Goal: Information Seeking & Learning: Learn about a topic

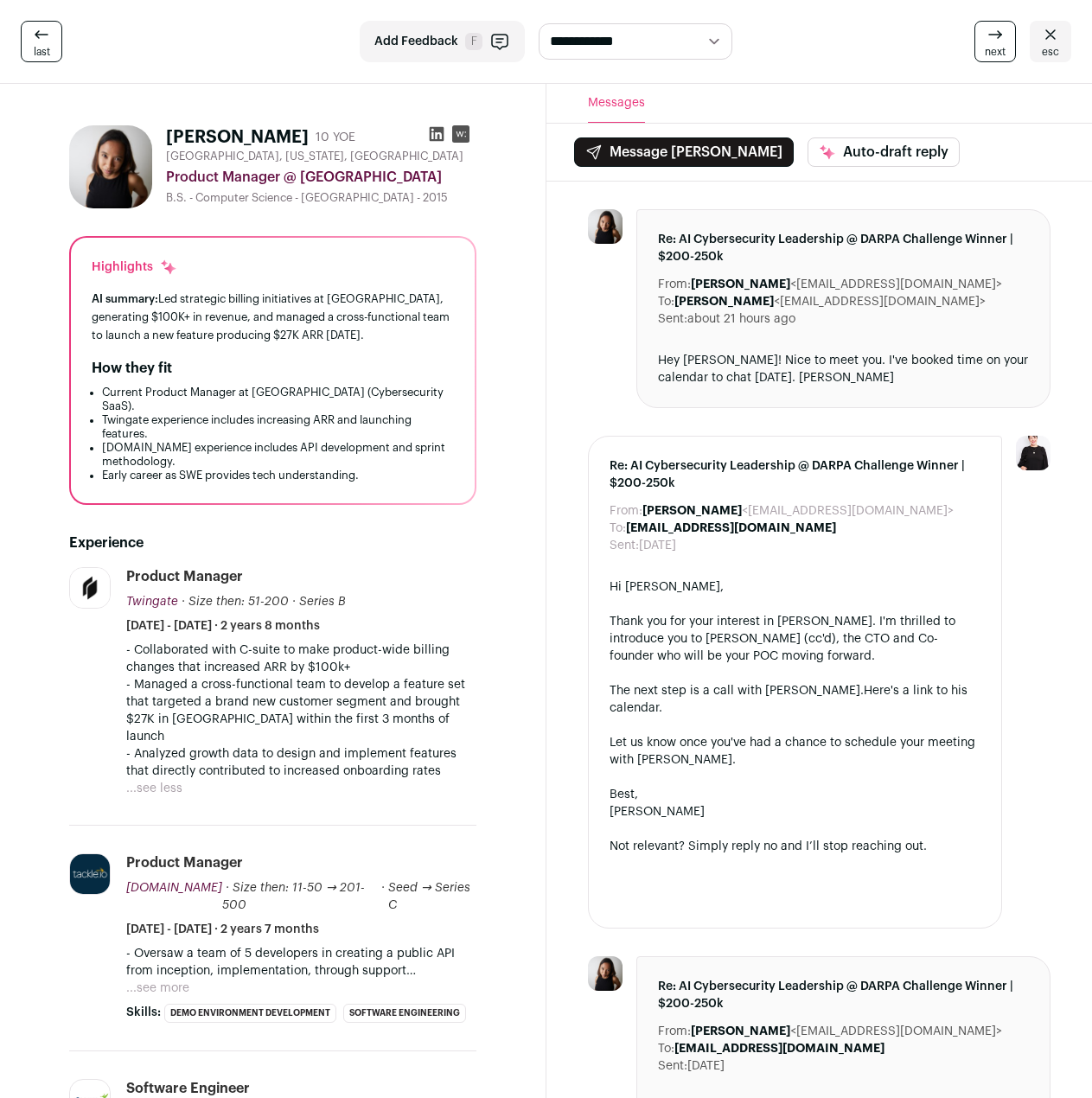
scroll to position [86, 0]
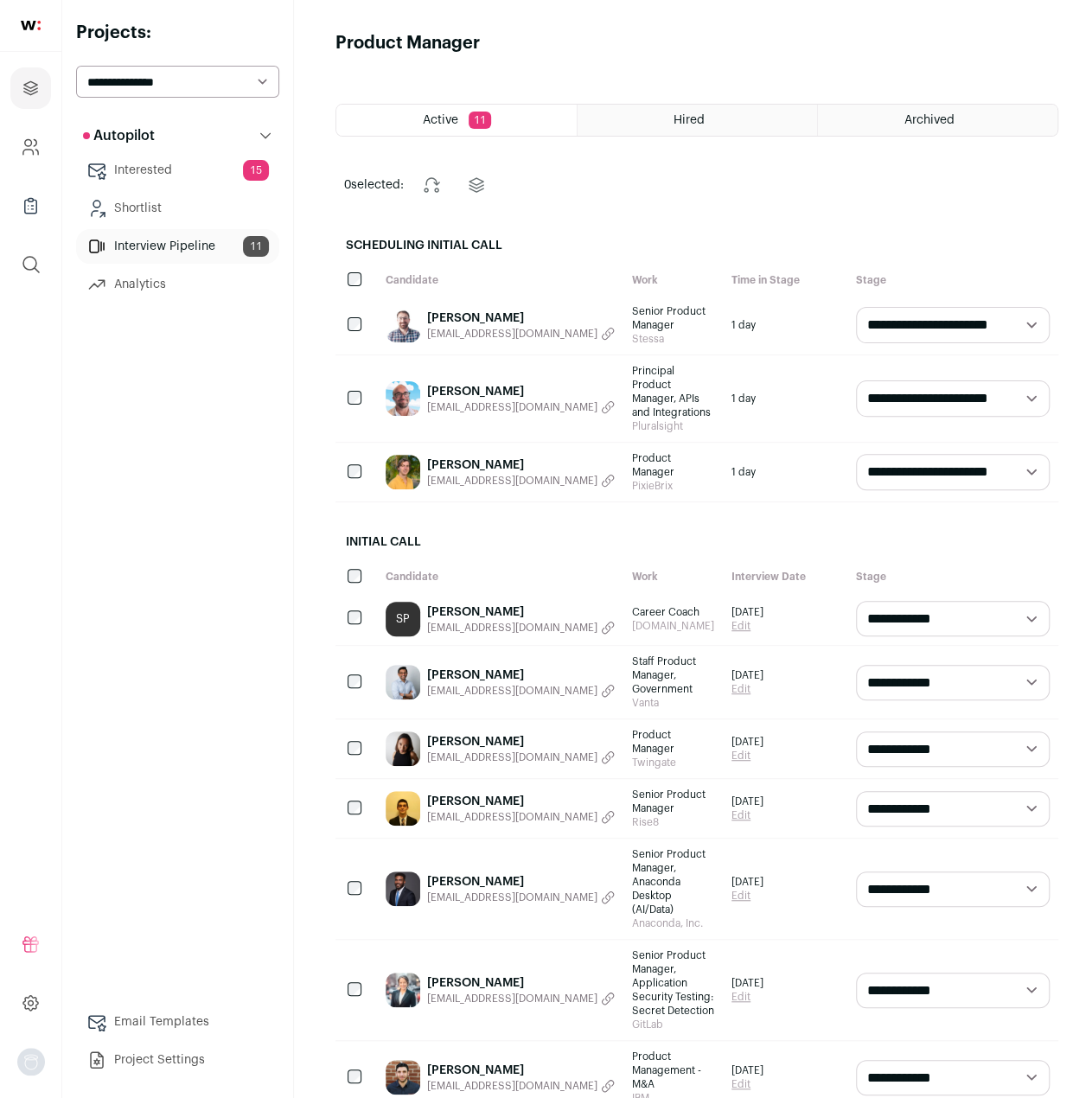
scroll to position [173, 0]
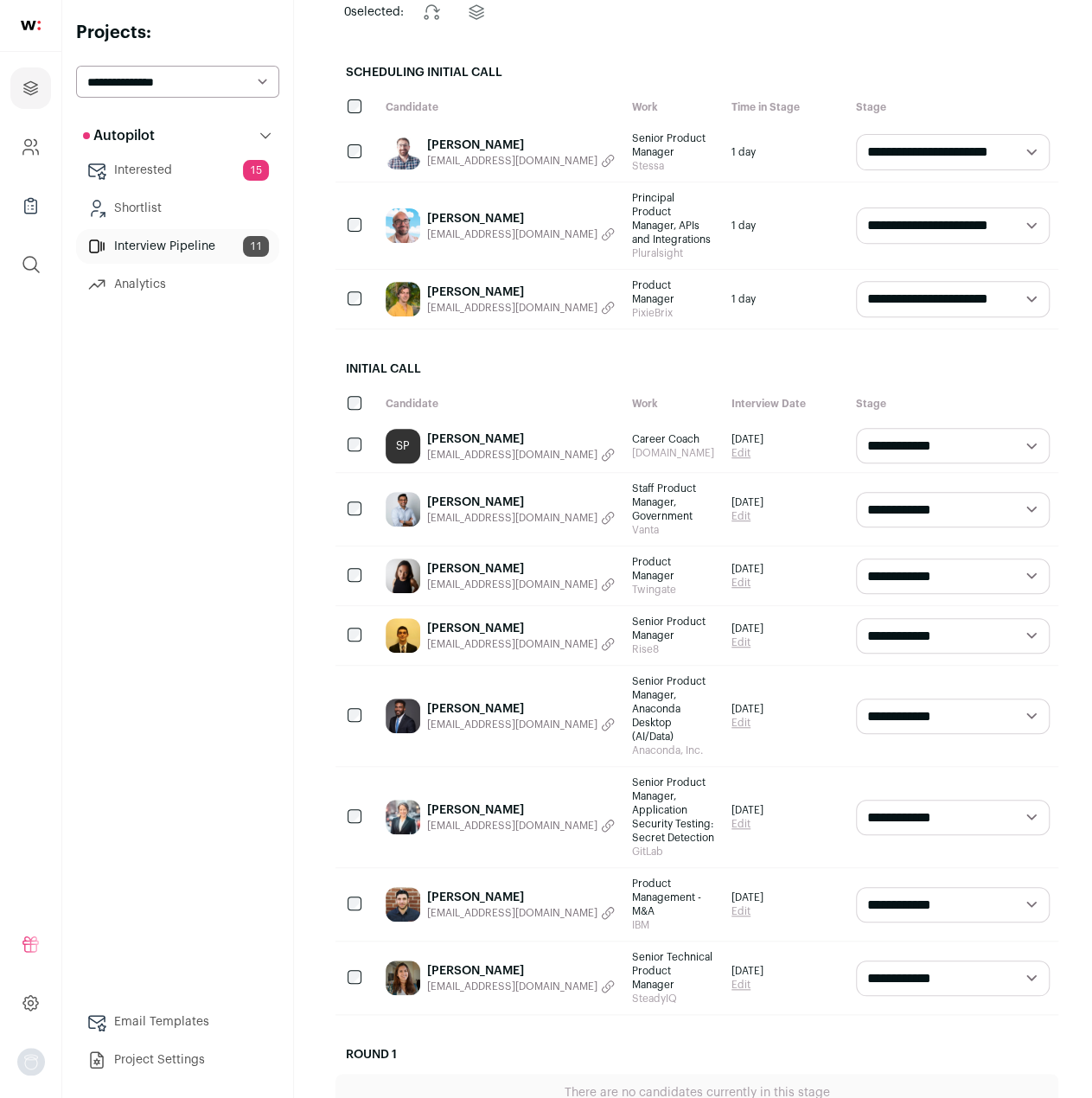
click at [478, 962] on link "[PERSON_NAME]" at bounding box center [521, 971] width 188 height 17
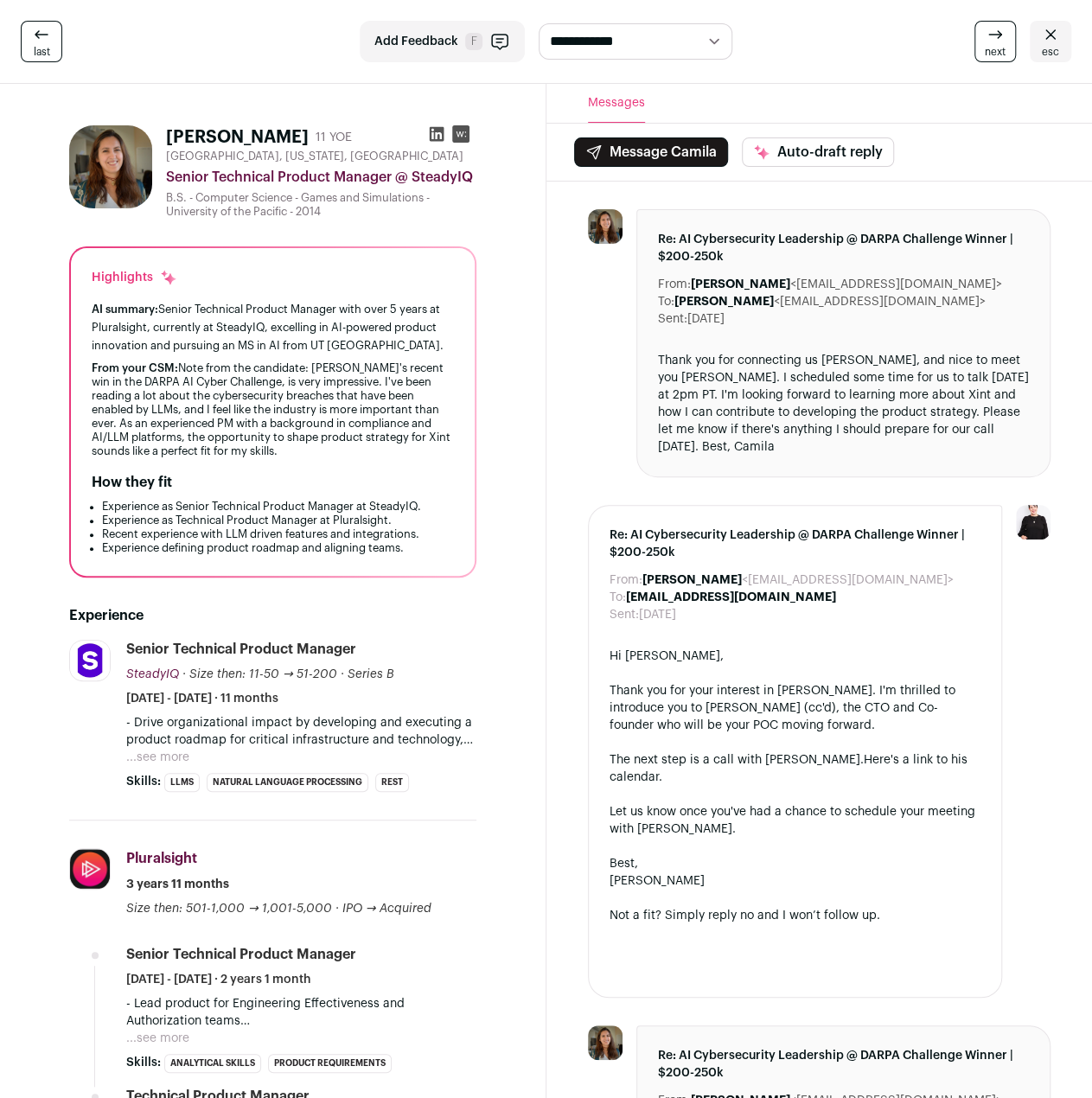
drag, startPoint x: 118, startPoint y: 226, endPoint x: 75, endPoint y: 197, distance: 51.9
drag, startPoint x: 75, startPoint y: 197, endPoint x: 45, endPoint y: 46, distance: 154.0
click at [45, 46] on span "last" at bounding box center [42, 52] width 17 height 14
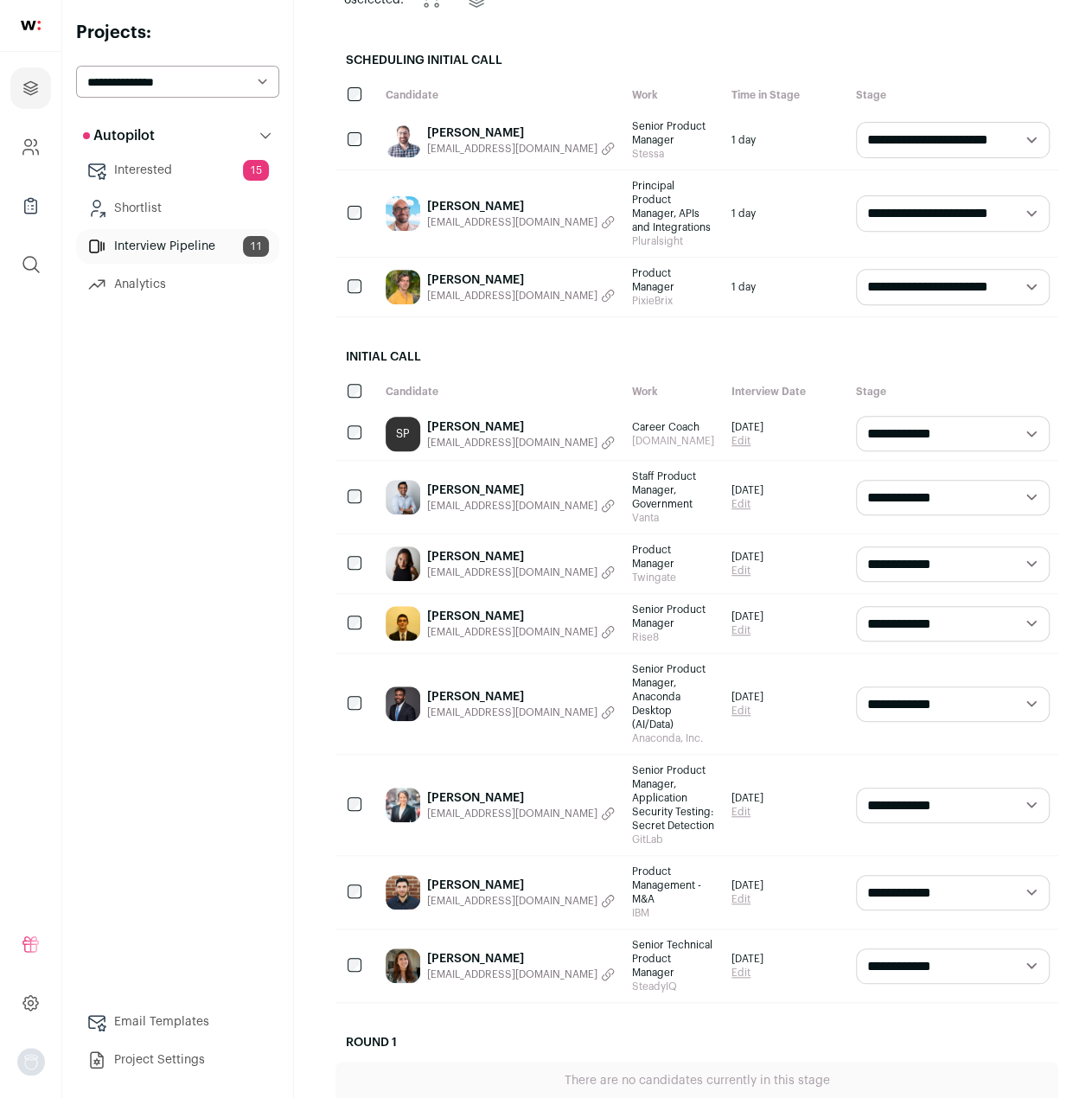
scroll to position [105, 0]
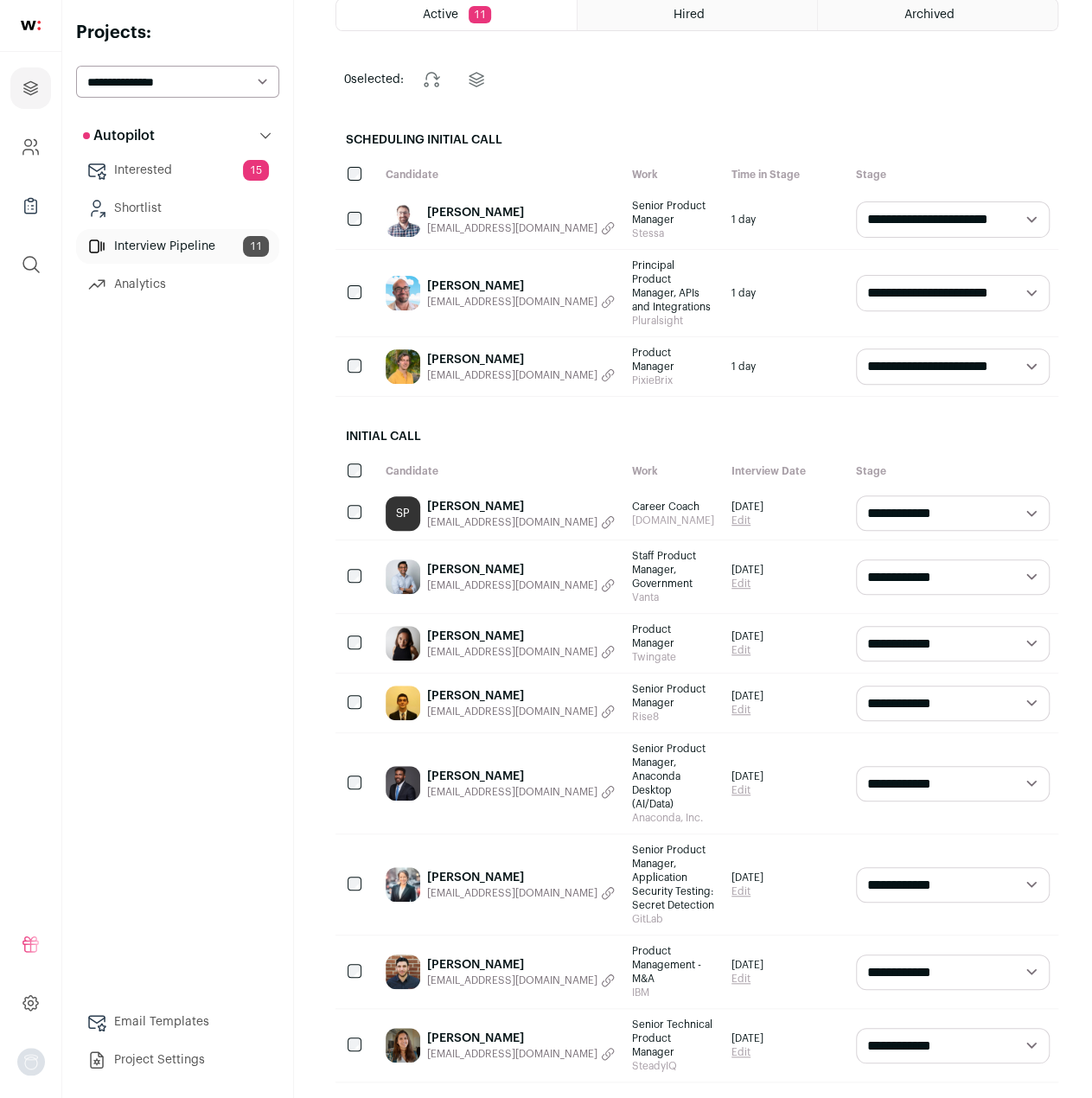
click at [922, 224] on select "**********" at bounding box center [953, 219] width 194 height 36
select select "**********"
click at [856, 202] on select "**********" at bounding box center [953, 219] width 194 height 36
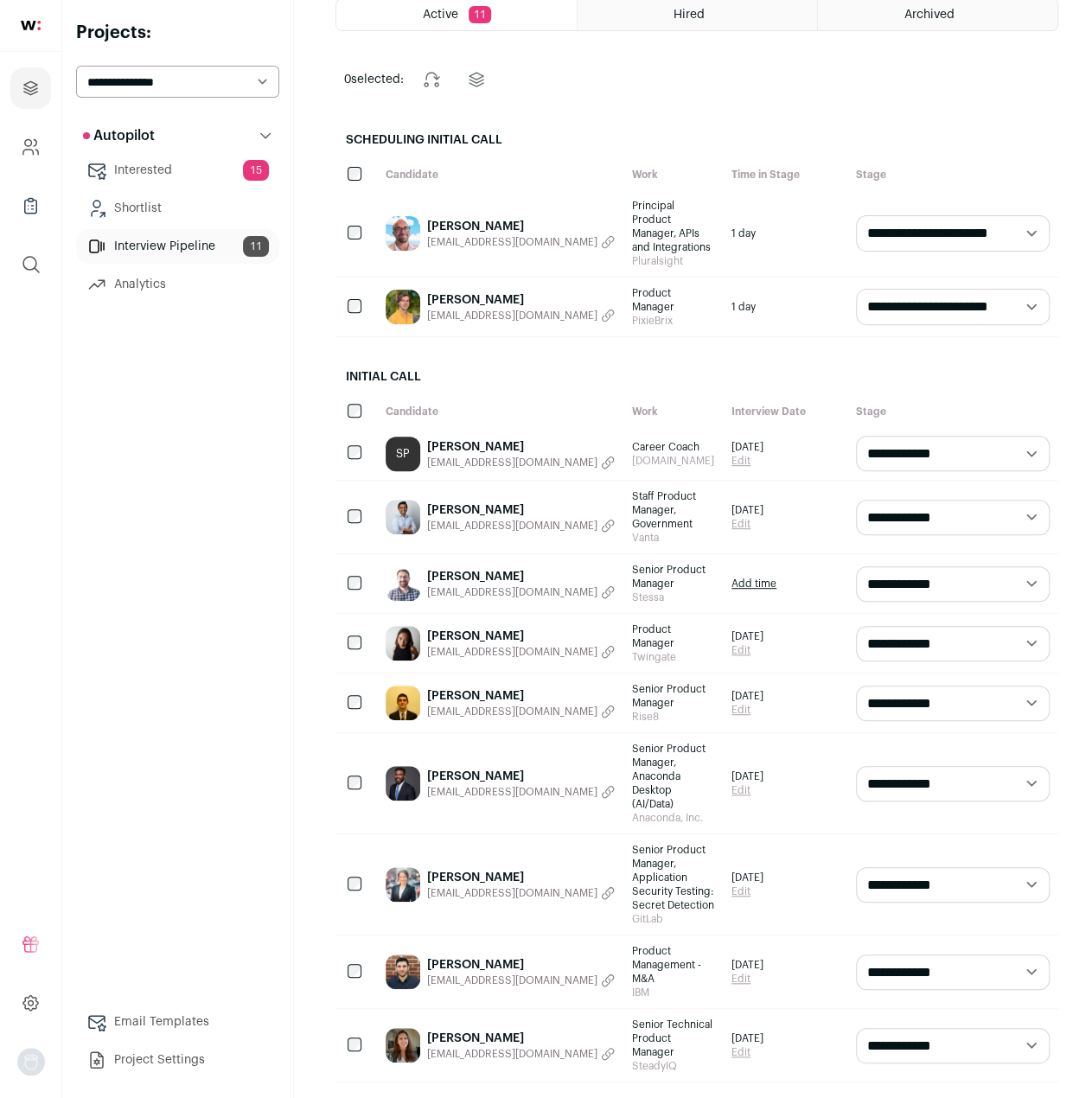
click at [732, 577] on link "Add time" at bounding box center [754, 584] width 45 height 14
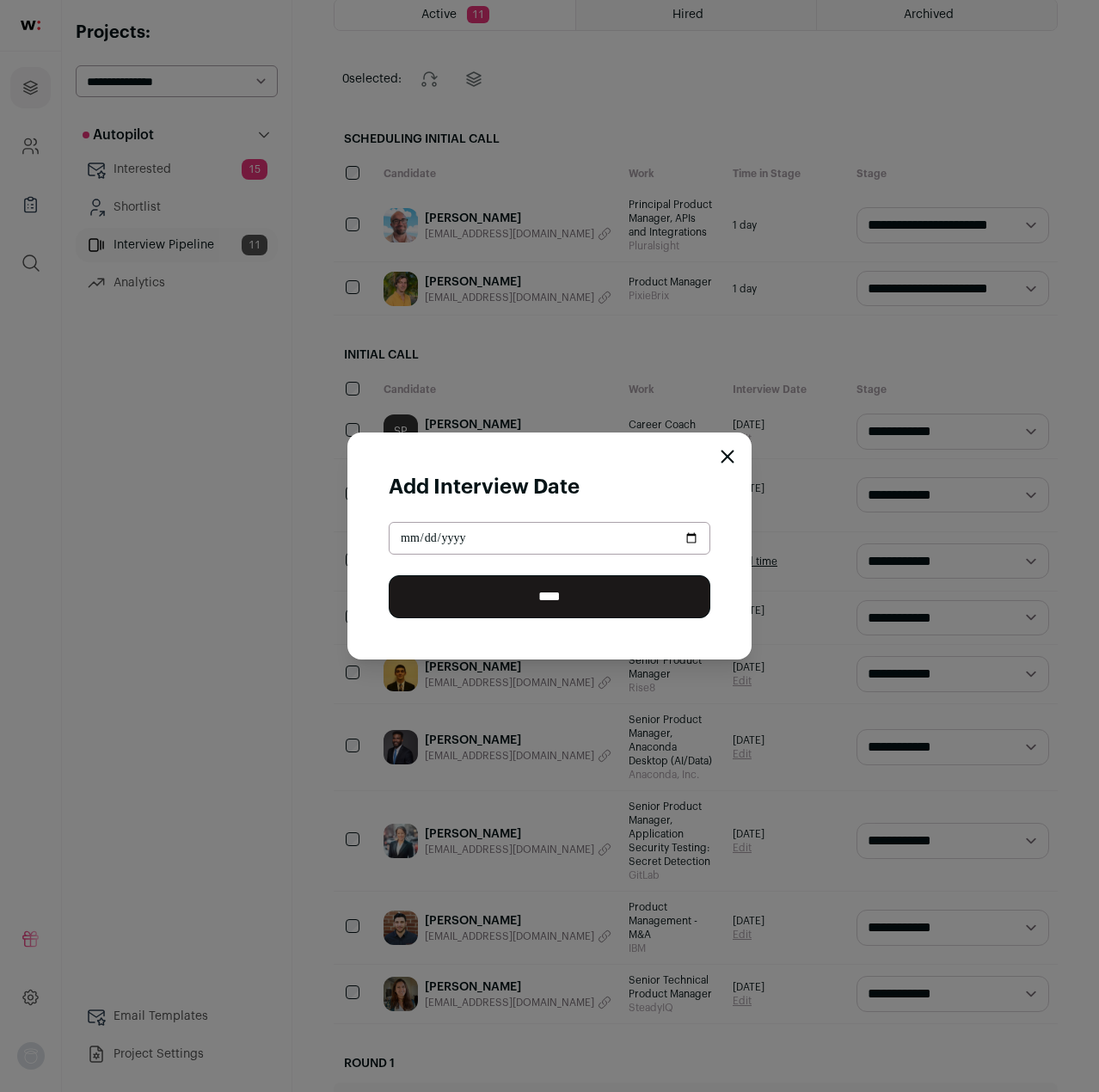
click at [652, 545] on input "Close modal via background" at bounding box center [550, 538] width 322 height 33
click at [679, 541] on input "Close modal via background" at bounding box center [550, 538] width 322 height 33
click at [686, 537] on input "Close modal via background" at bounding box center [550, 538] width 322 height 33
type input "**********"
click at [540, 605] on input "****" at bounding box center [550, 597] width 322 height 43
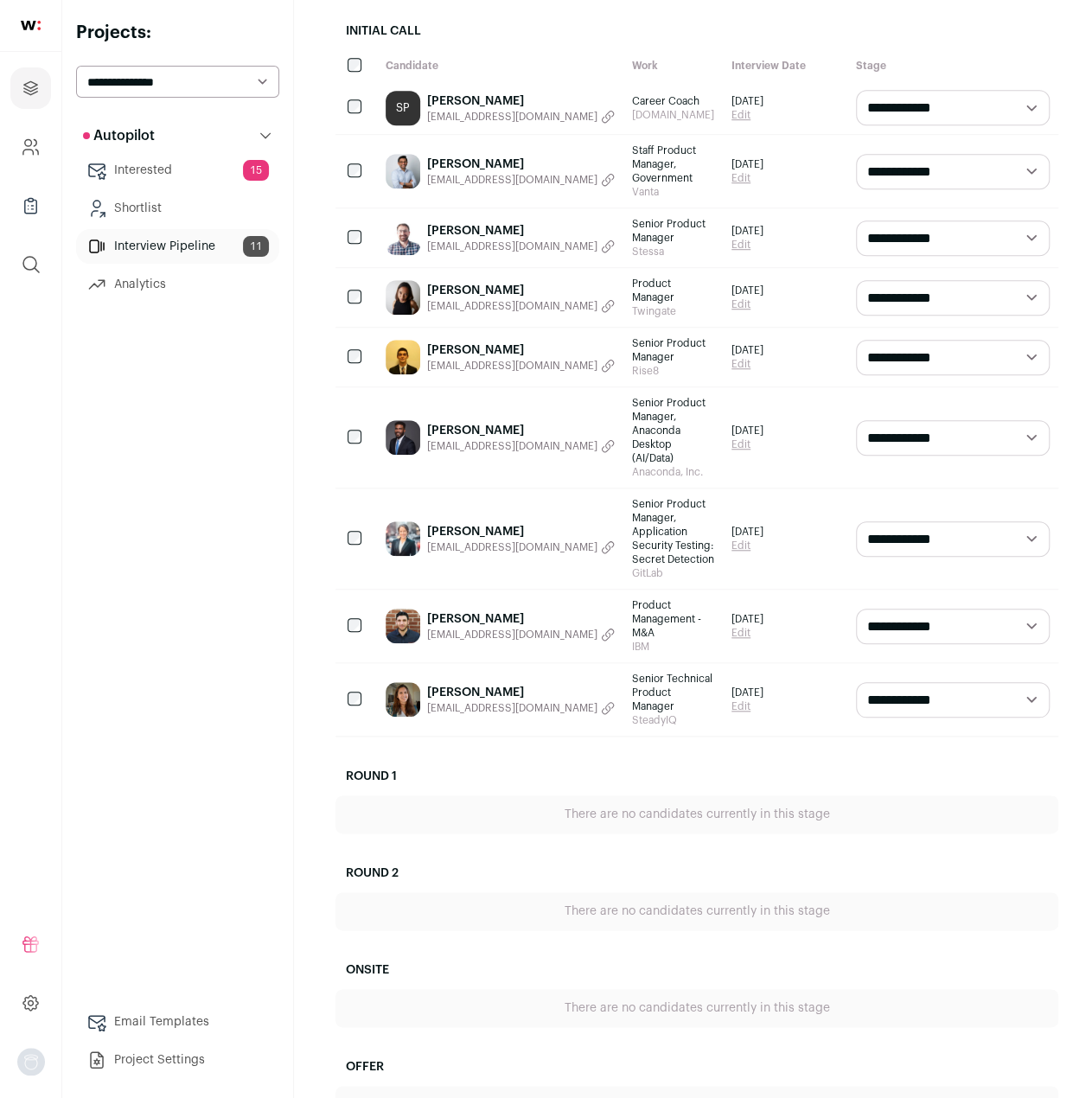
scroll to position [278, 0]
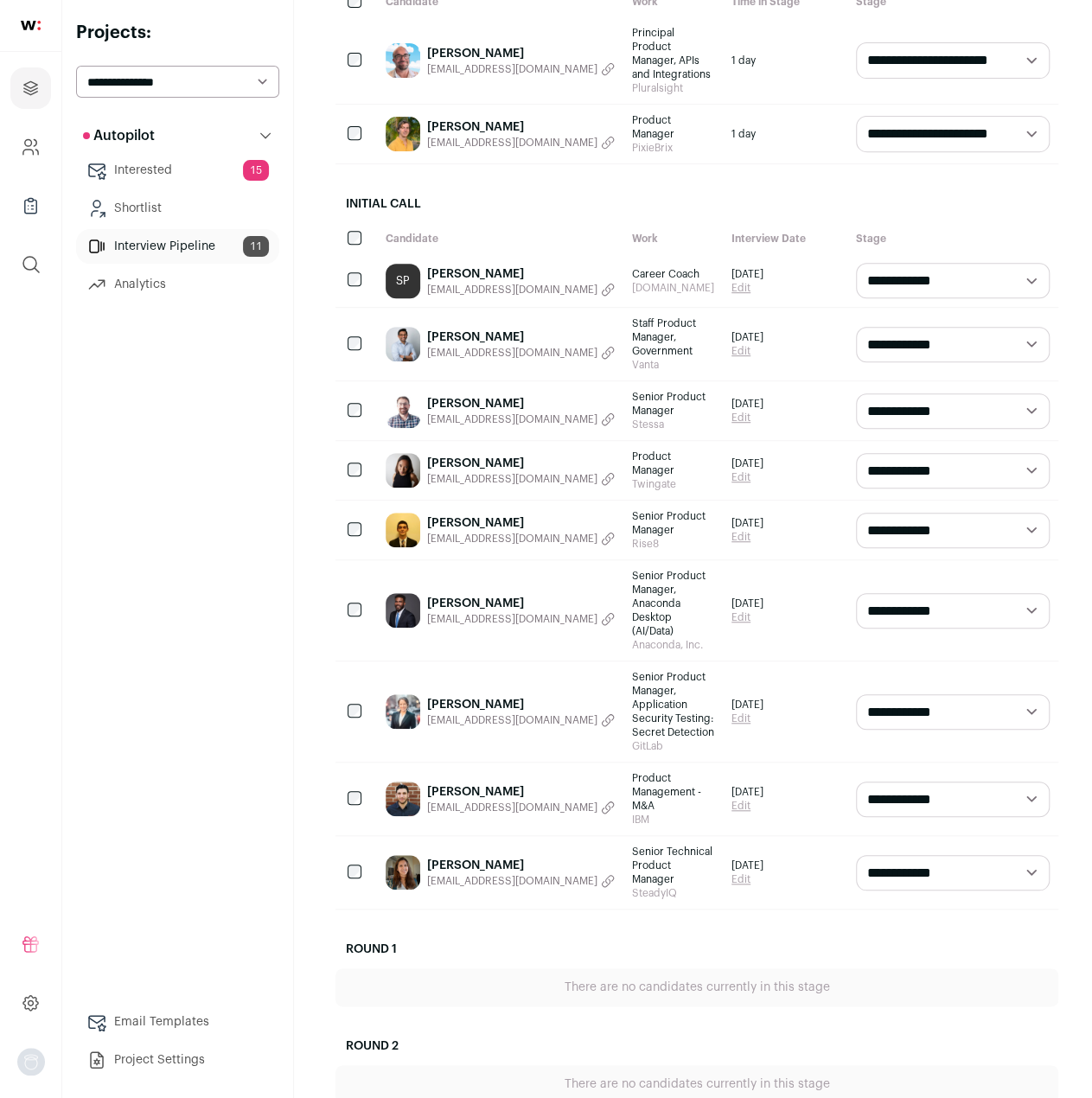
click at [472, 857] on link "[PERSON_NAME]" at bounding box center [521, 866] width 188 height 17
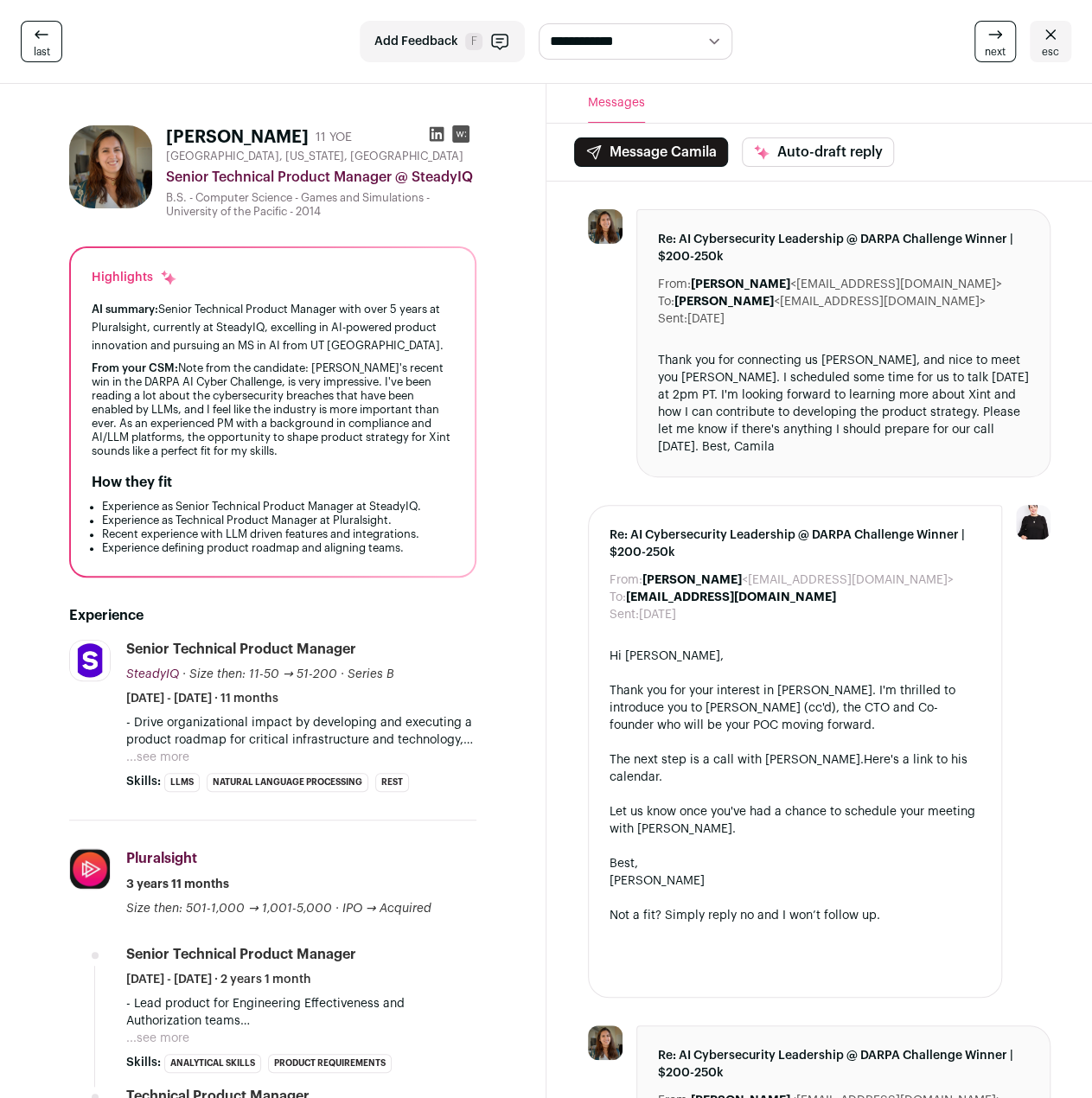
click at [180, 758] on button "...see more" at bounding box center [157, 758] width 64 height 17
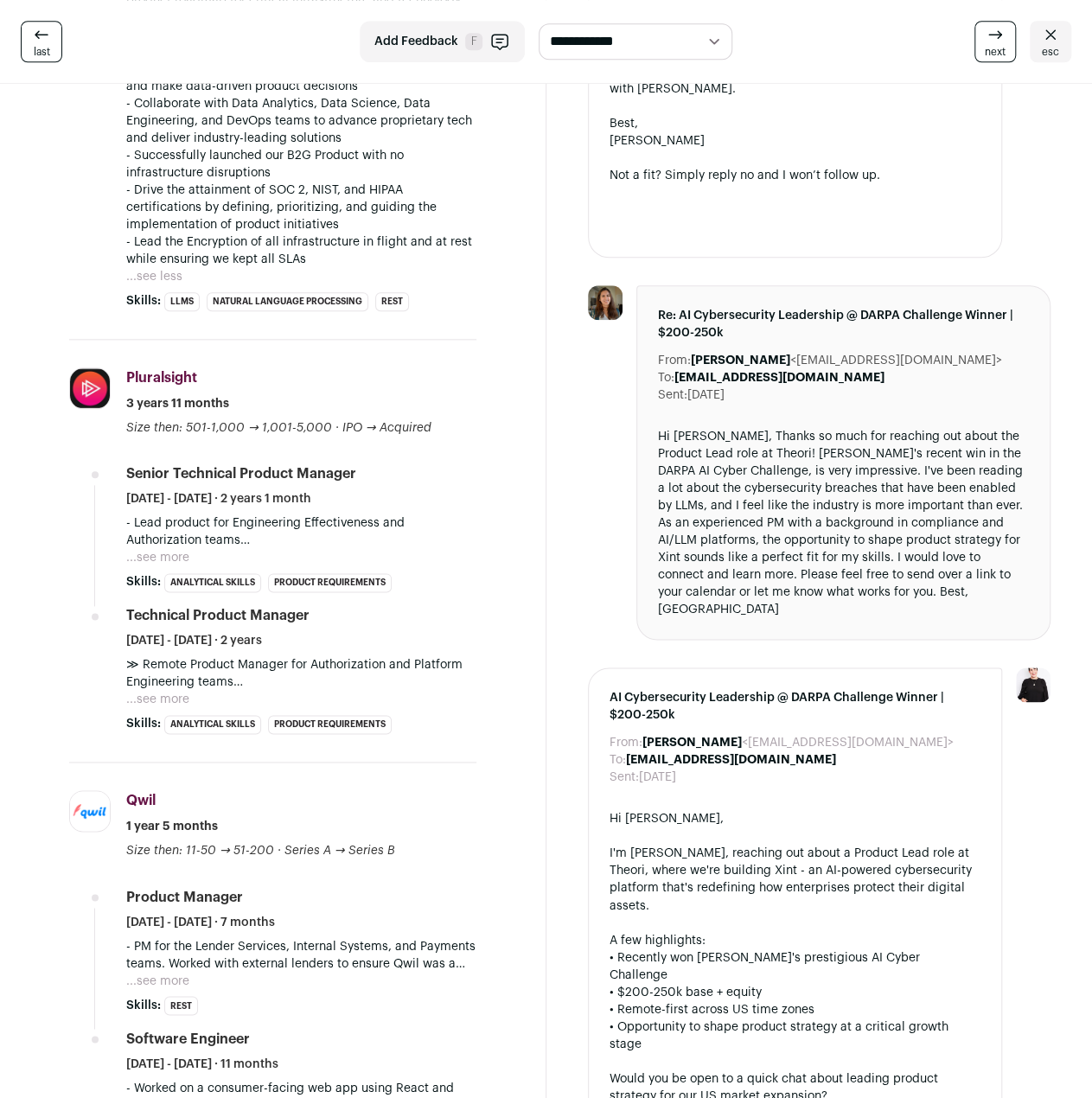
scroll to position [778, 0]
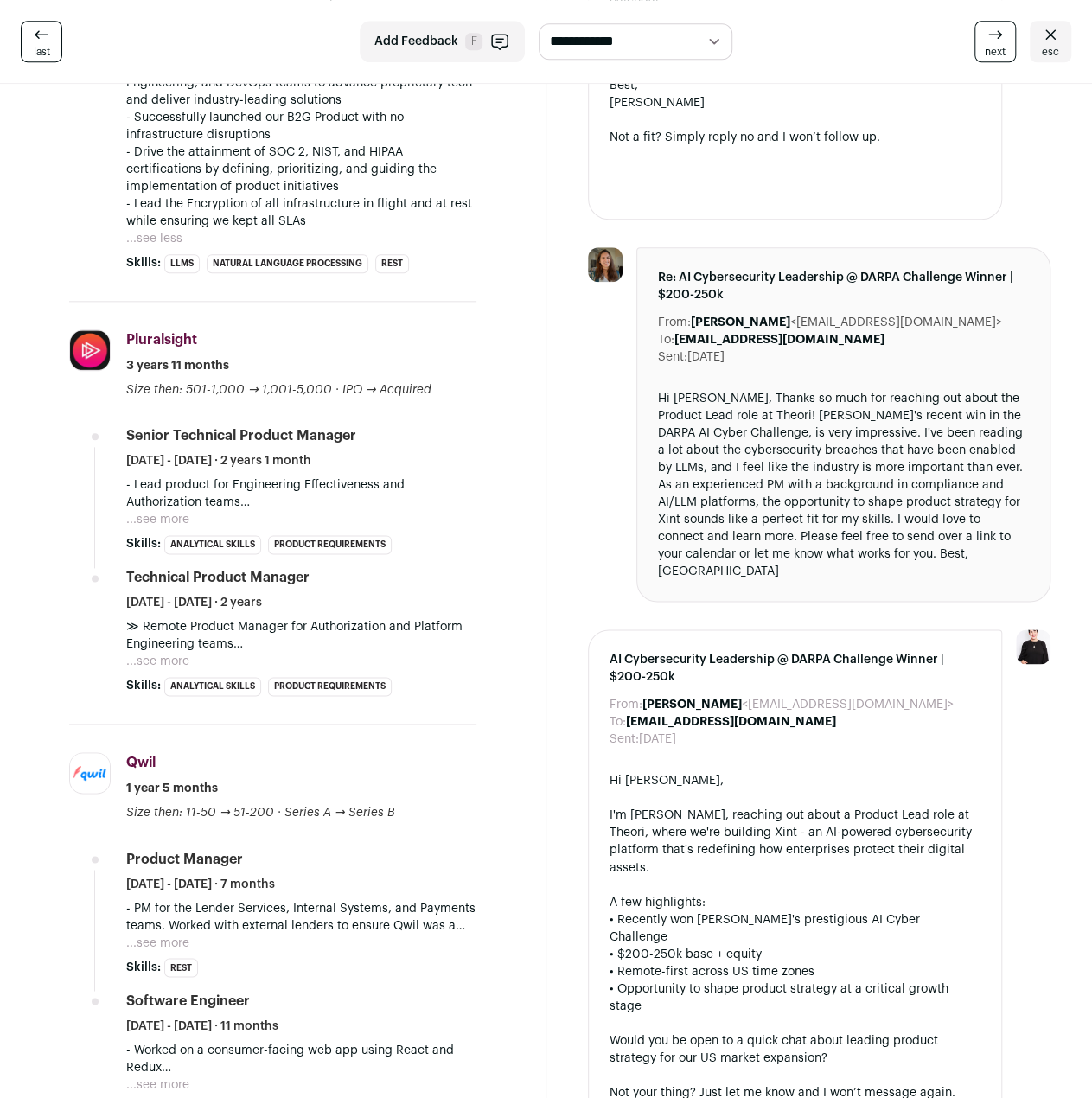
click at [168, 660] on button "...see more" at bounding box center [157, 661] width 64 height 17
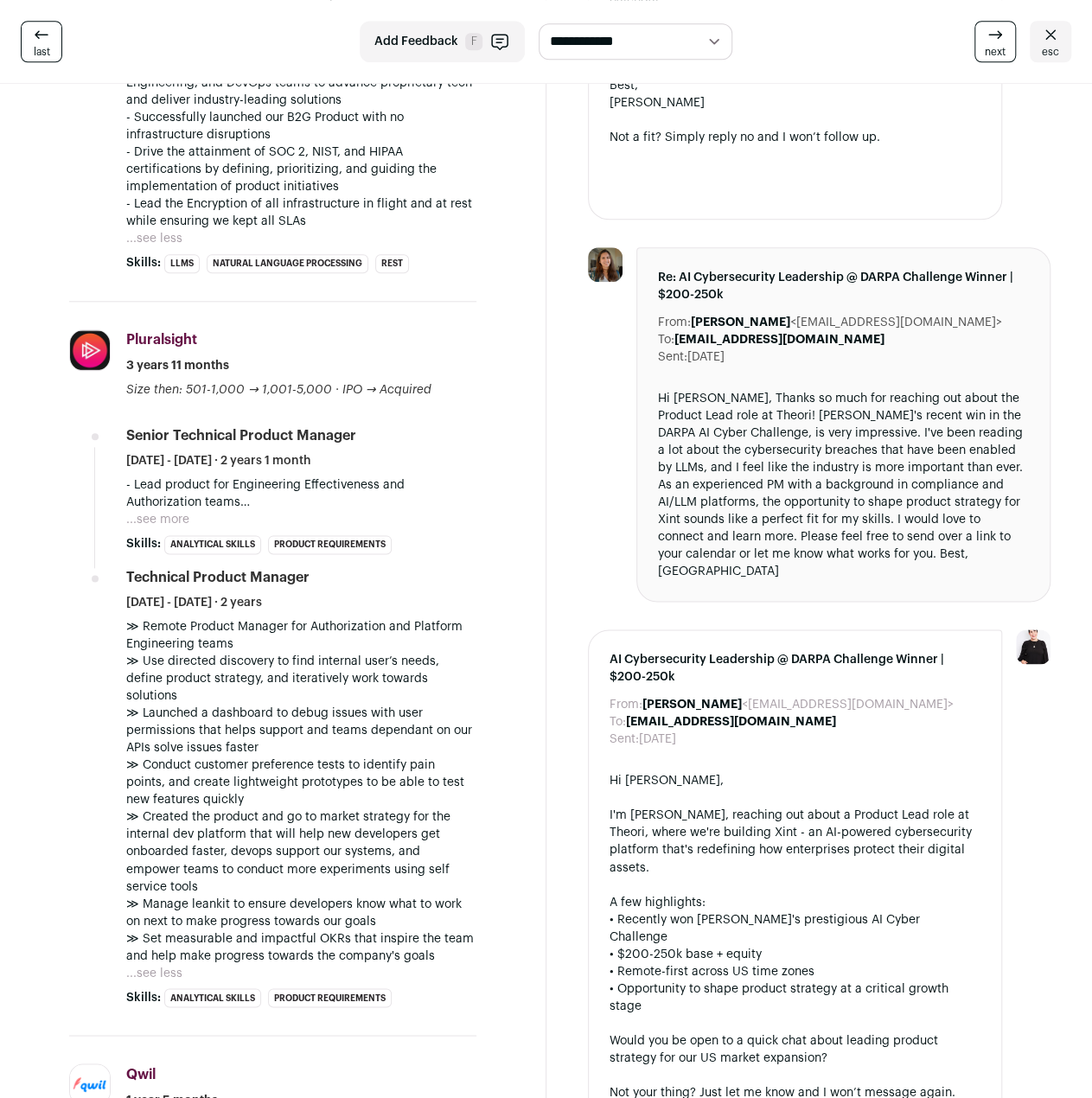
click at [164, 514] on button "...see more" at bounding box center [157, 519] width 64 height 17
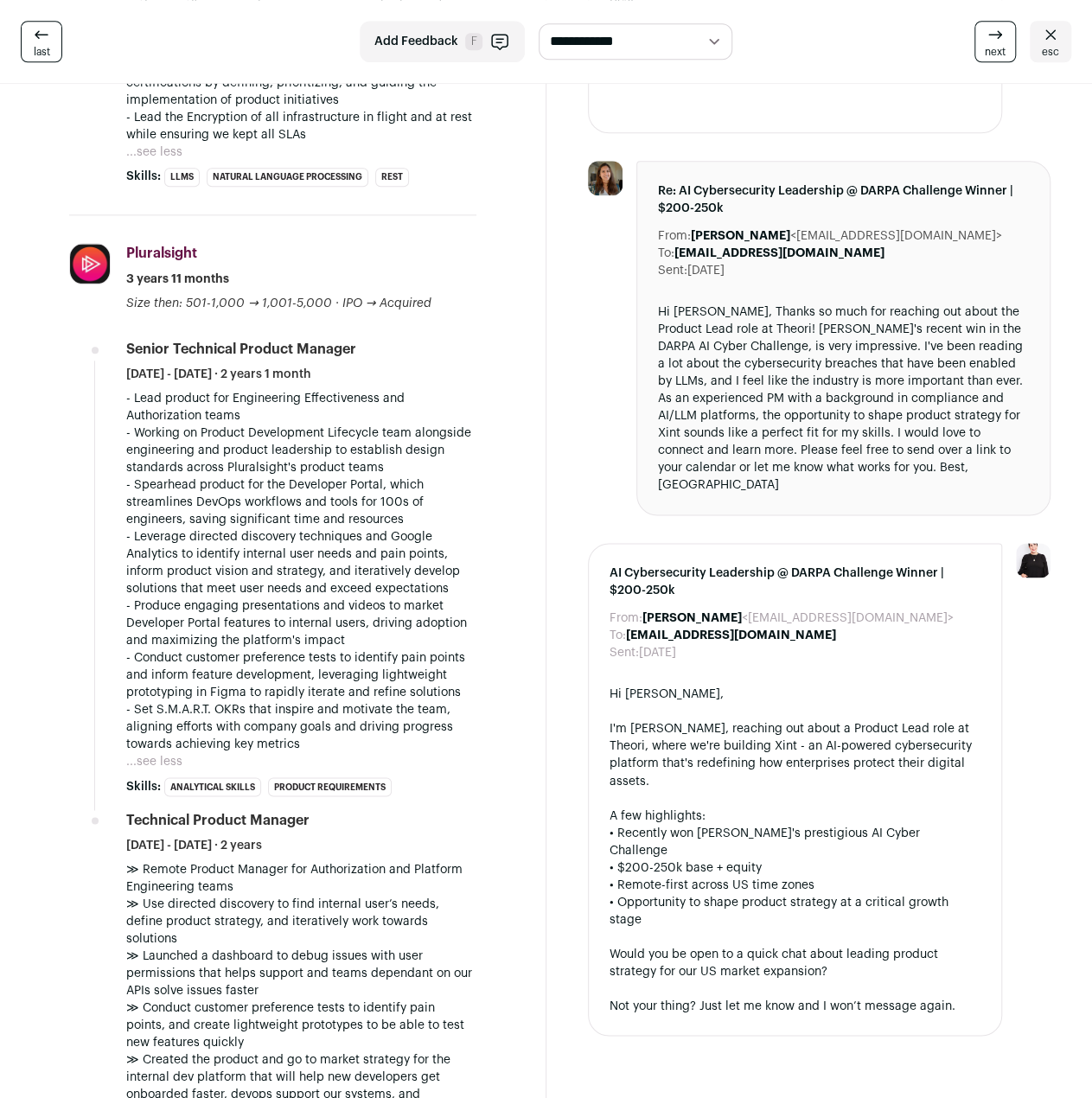
scroll to position [1124, 0]
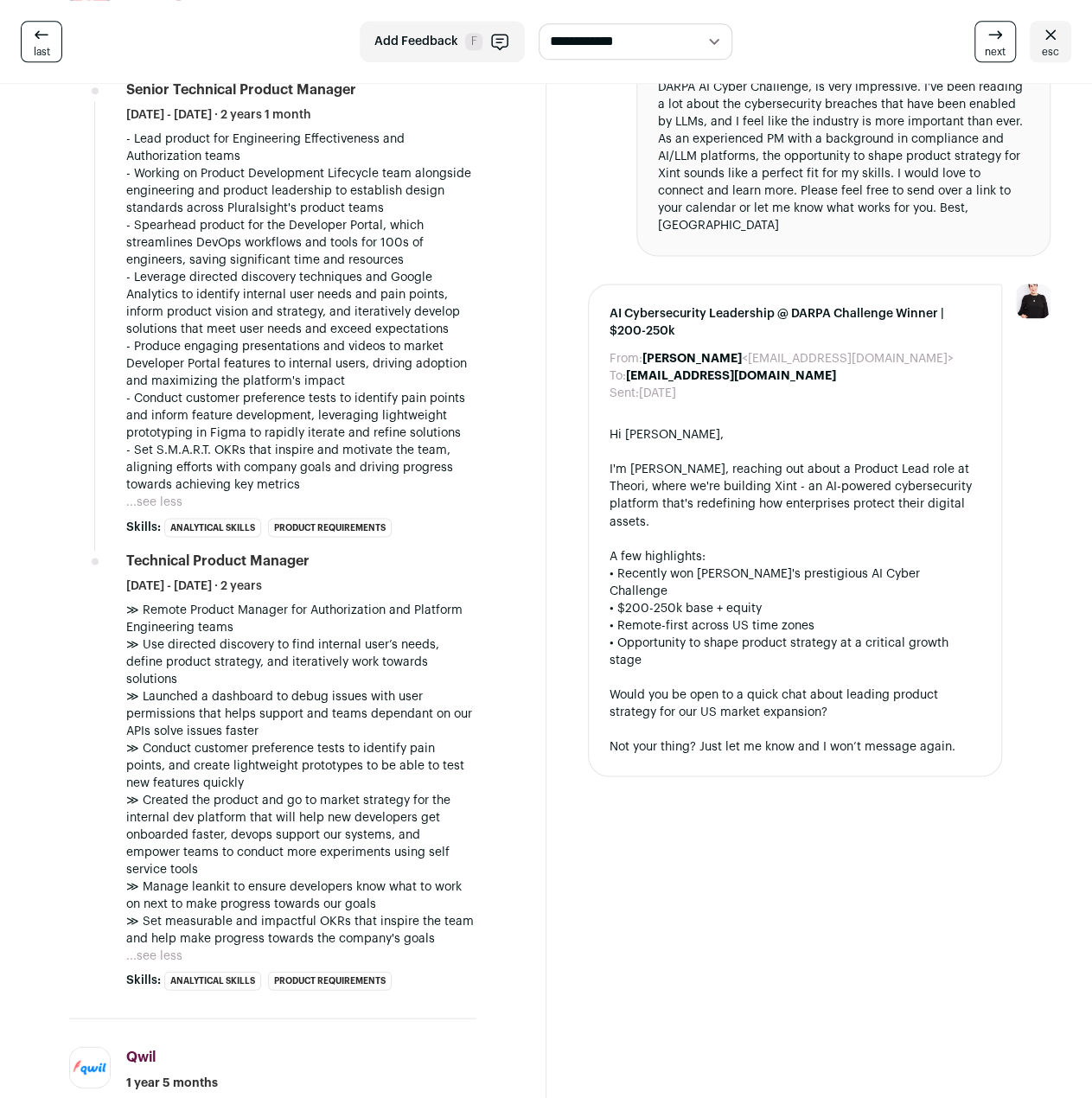
click at [169, 505] on button "...see less" at bounding box center [154, 502] width 57 height 17
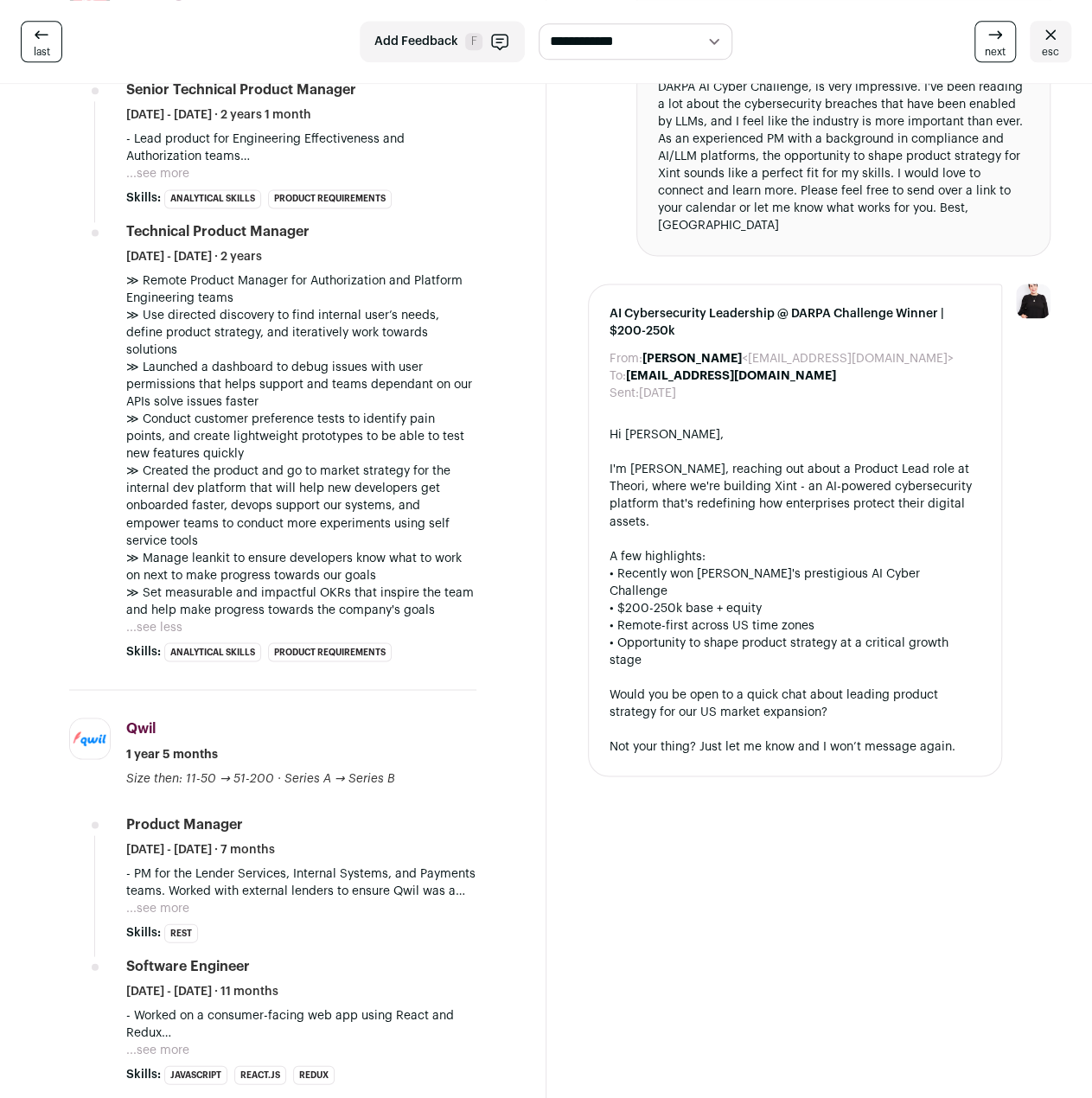
click at [159, 618] on button "...see less" at bounding box center [154, 626] width 57 height 17
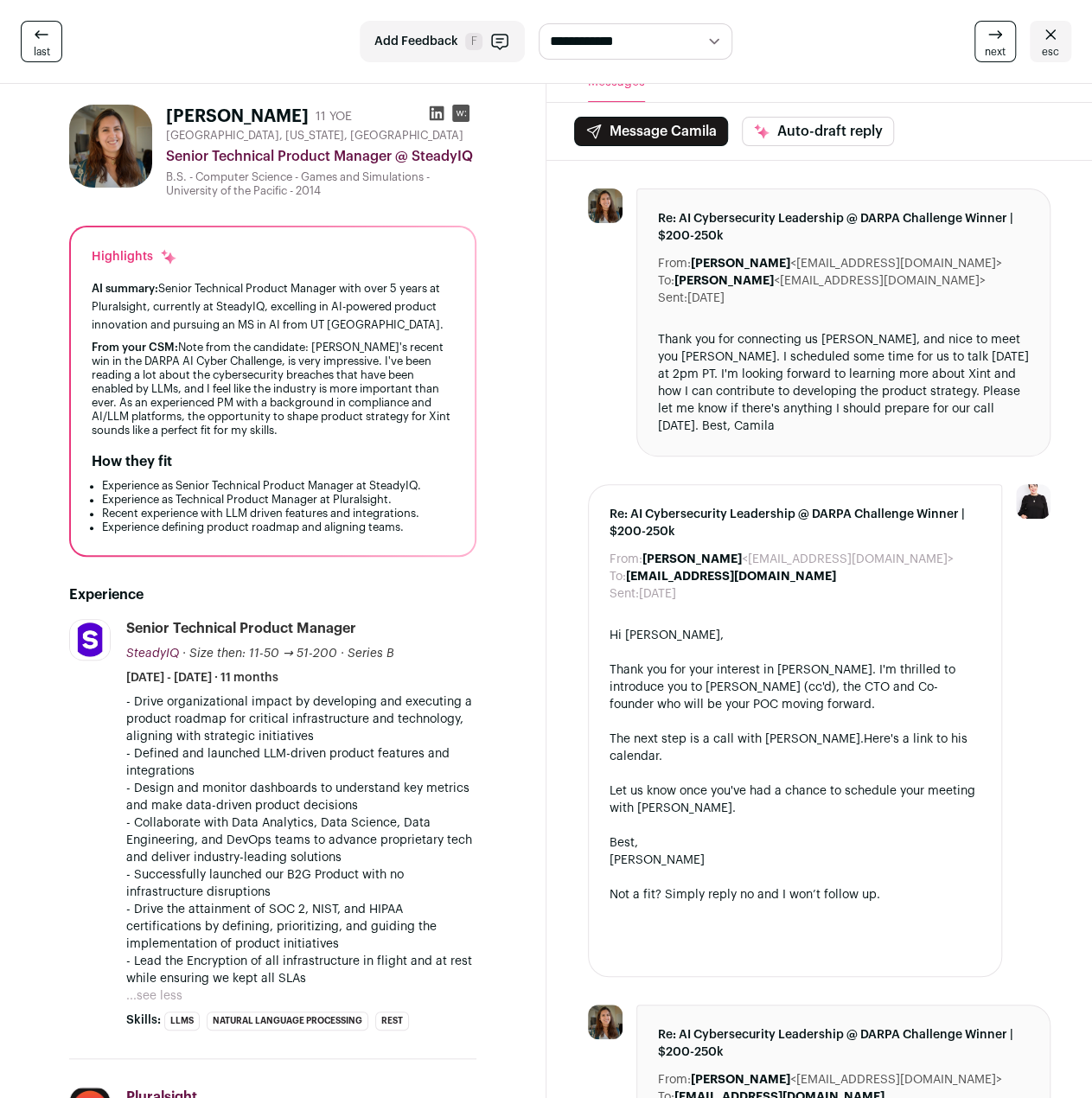
scroll to position [0, 0]
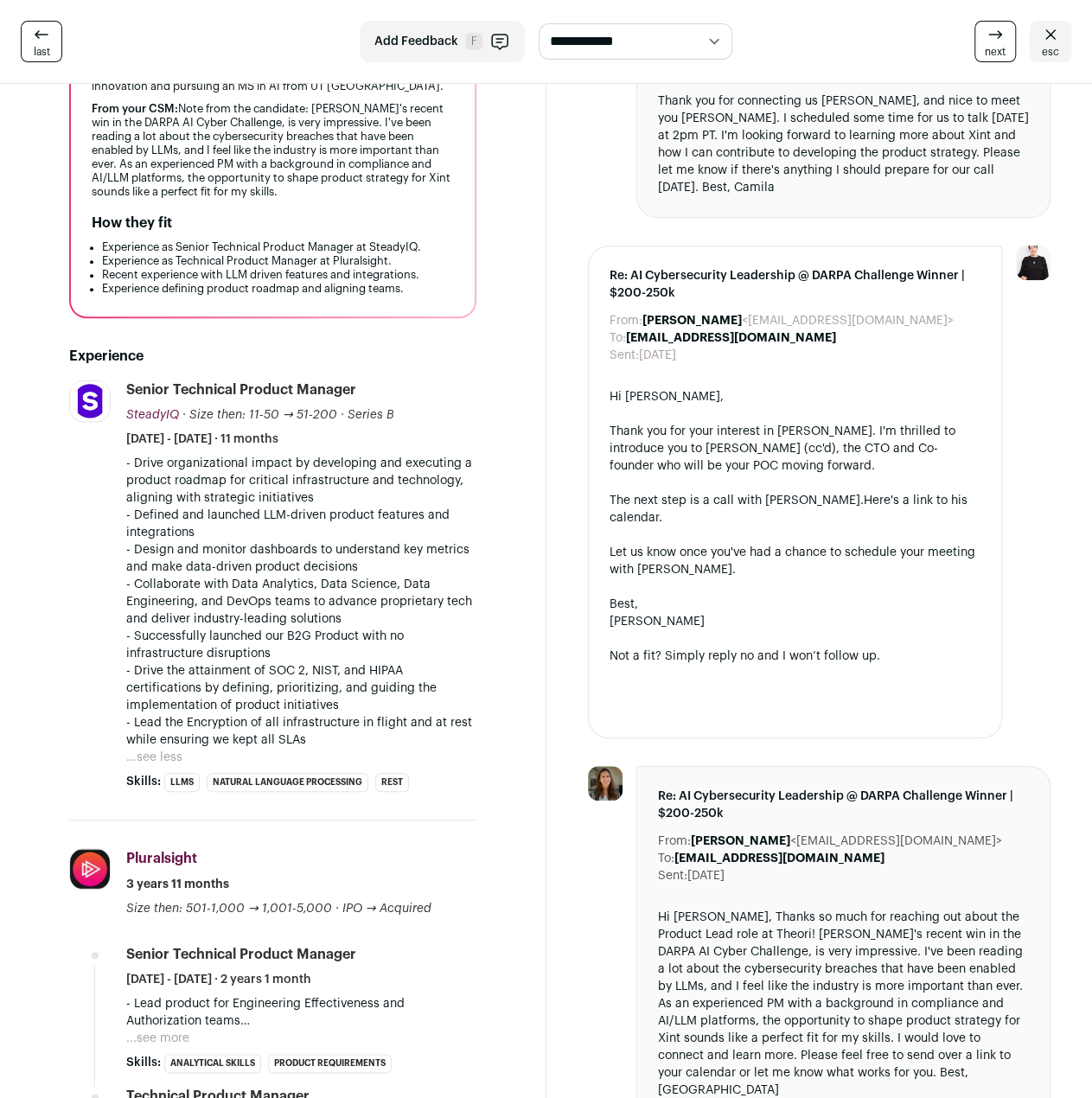
scroll to position [692, 0]
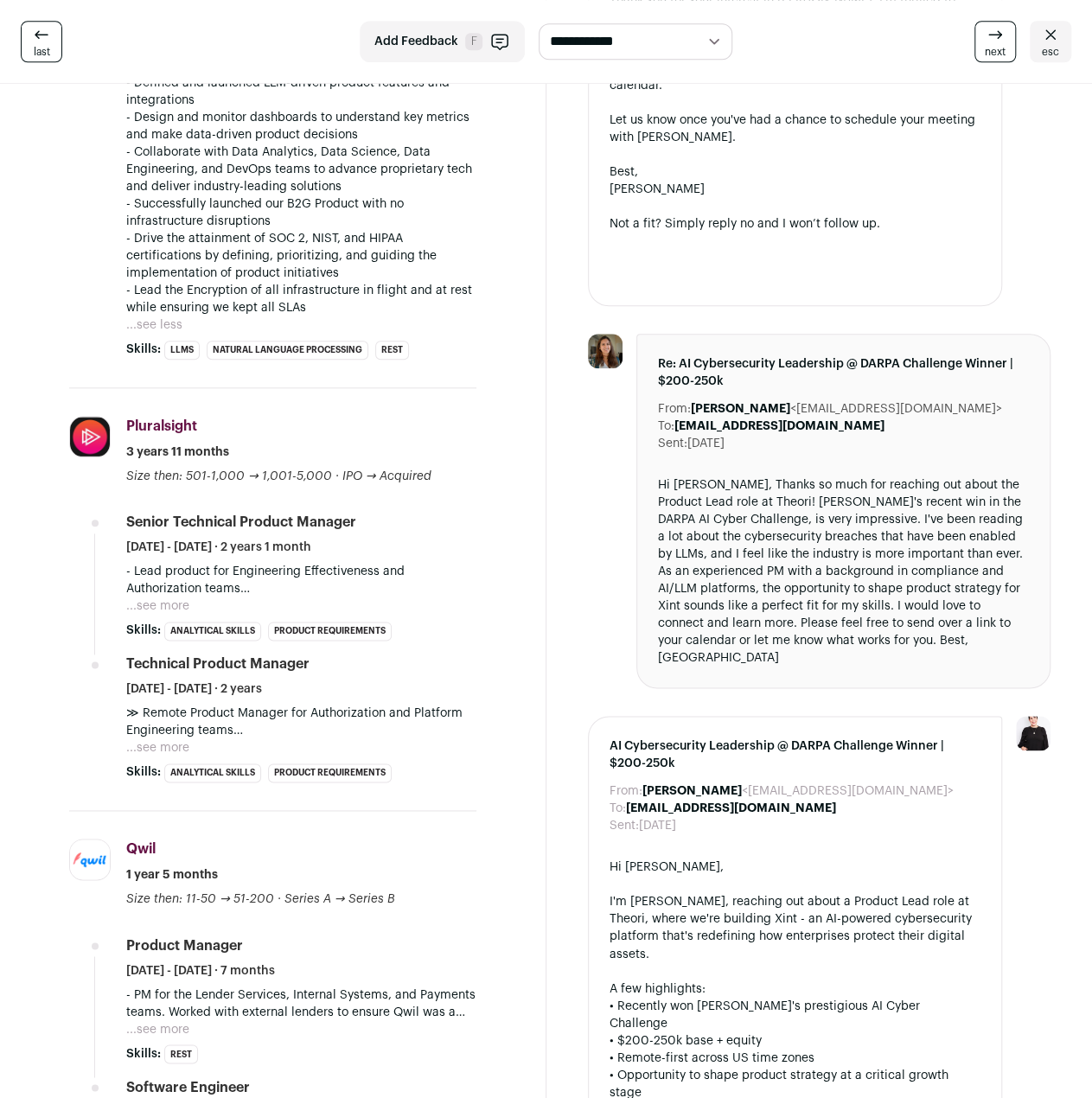
drag, startPoint x: 599, startPoint y: 477, endPoint x: 585, endPoint y: 481, distance: 14.6
click at [599, 477] on div at bounding box center [606, 511] width 35 height 354
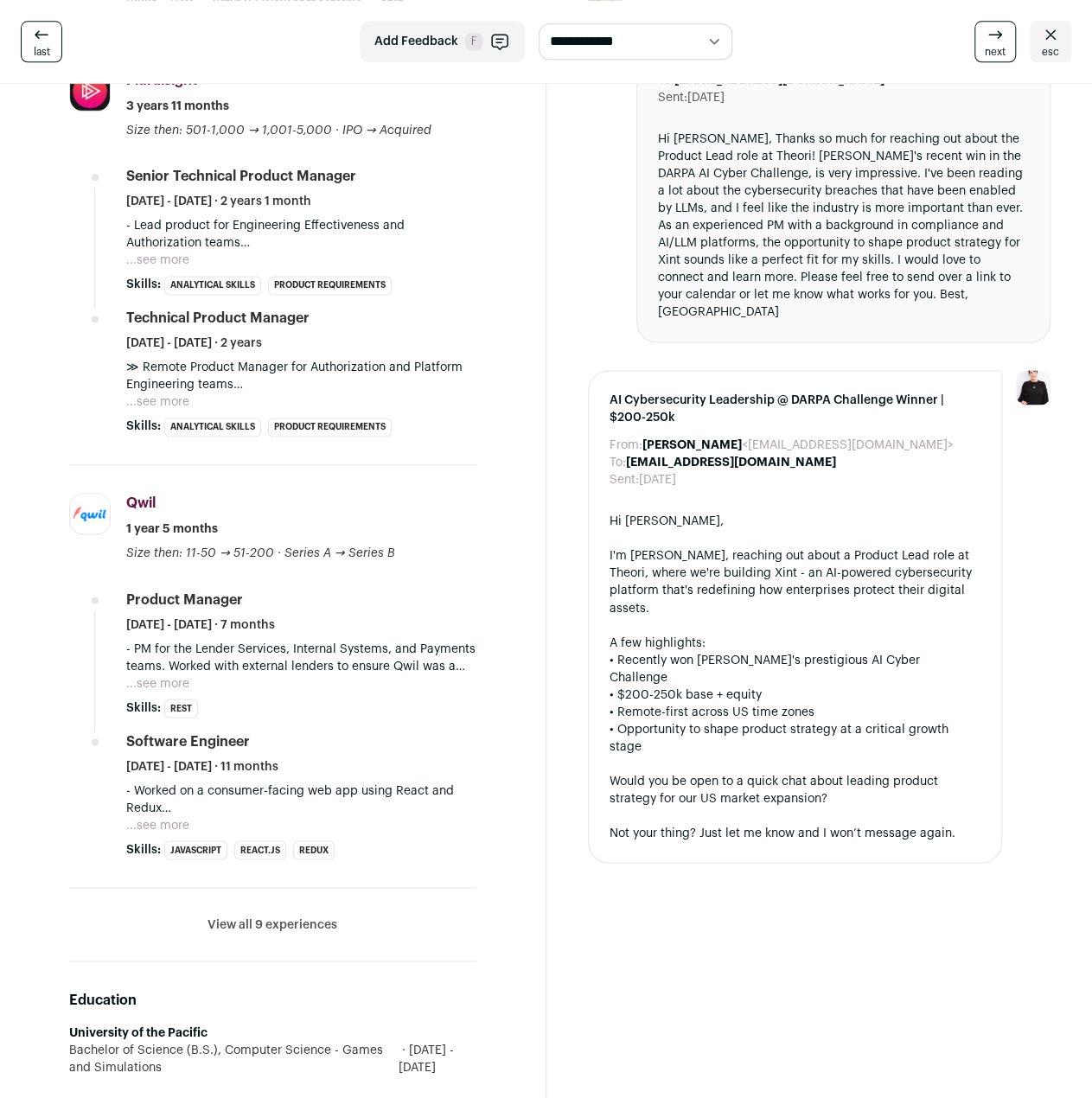
scroll to position [1124, 0]
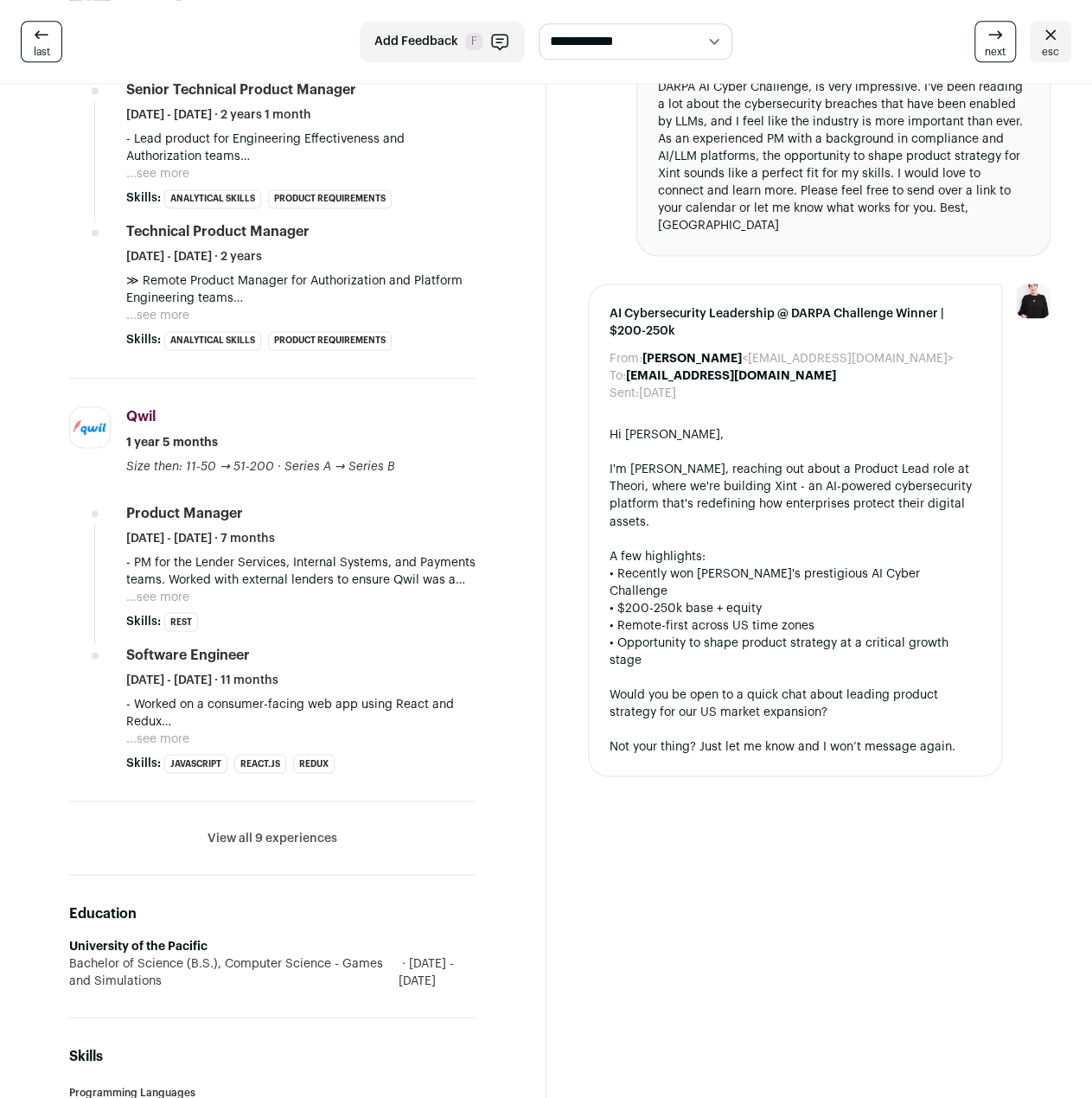
click at [280, 831] on button "View all 9 experiences" at bounding box center [271, 838] width 130 height 17
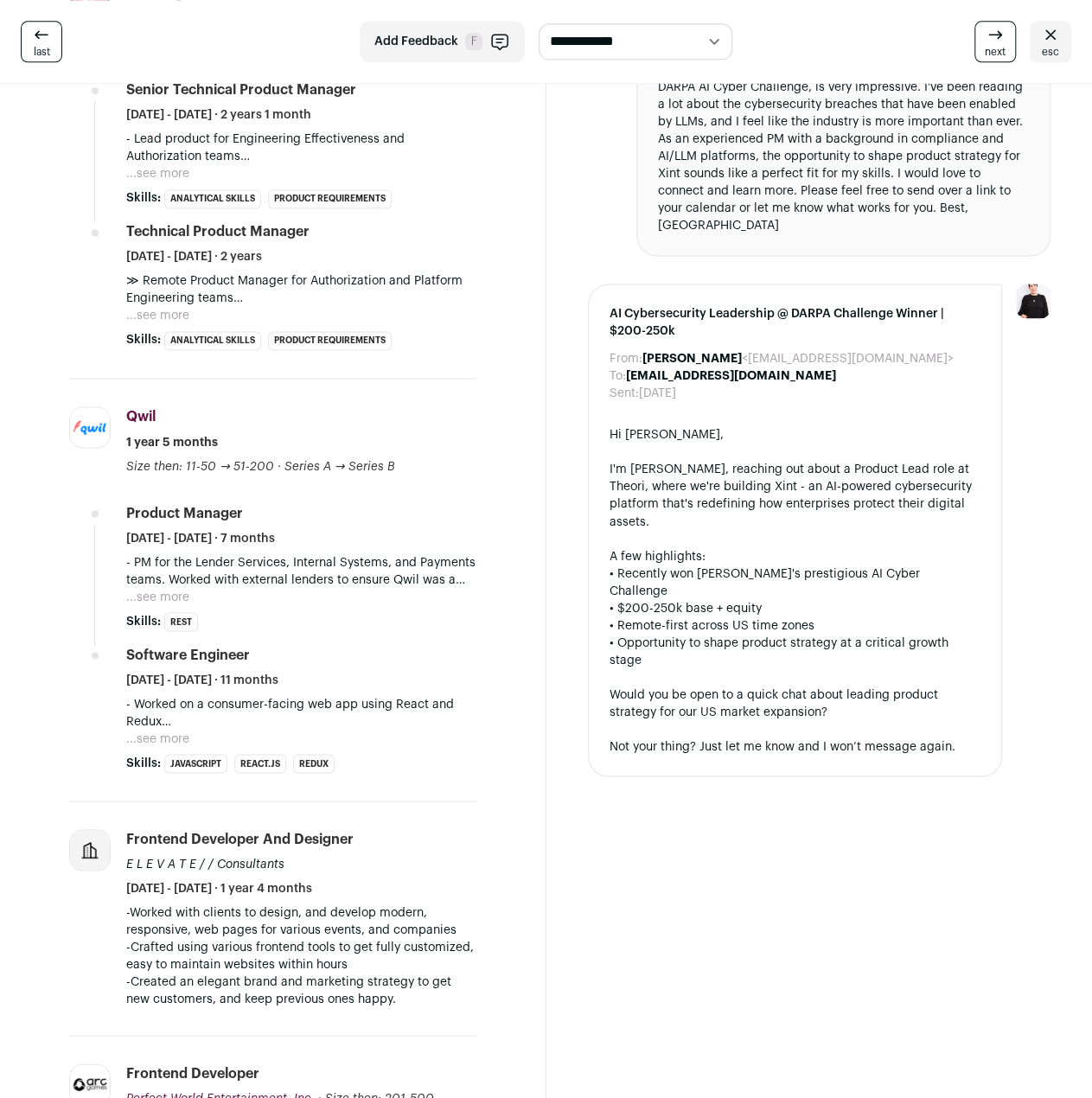
click at [151, 733] on button "...see more" at bounding box center [157, 739] width 64 height 17
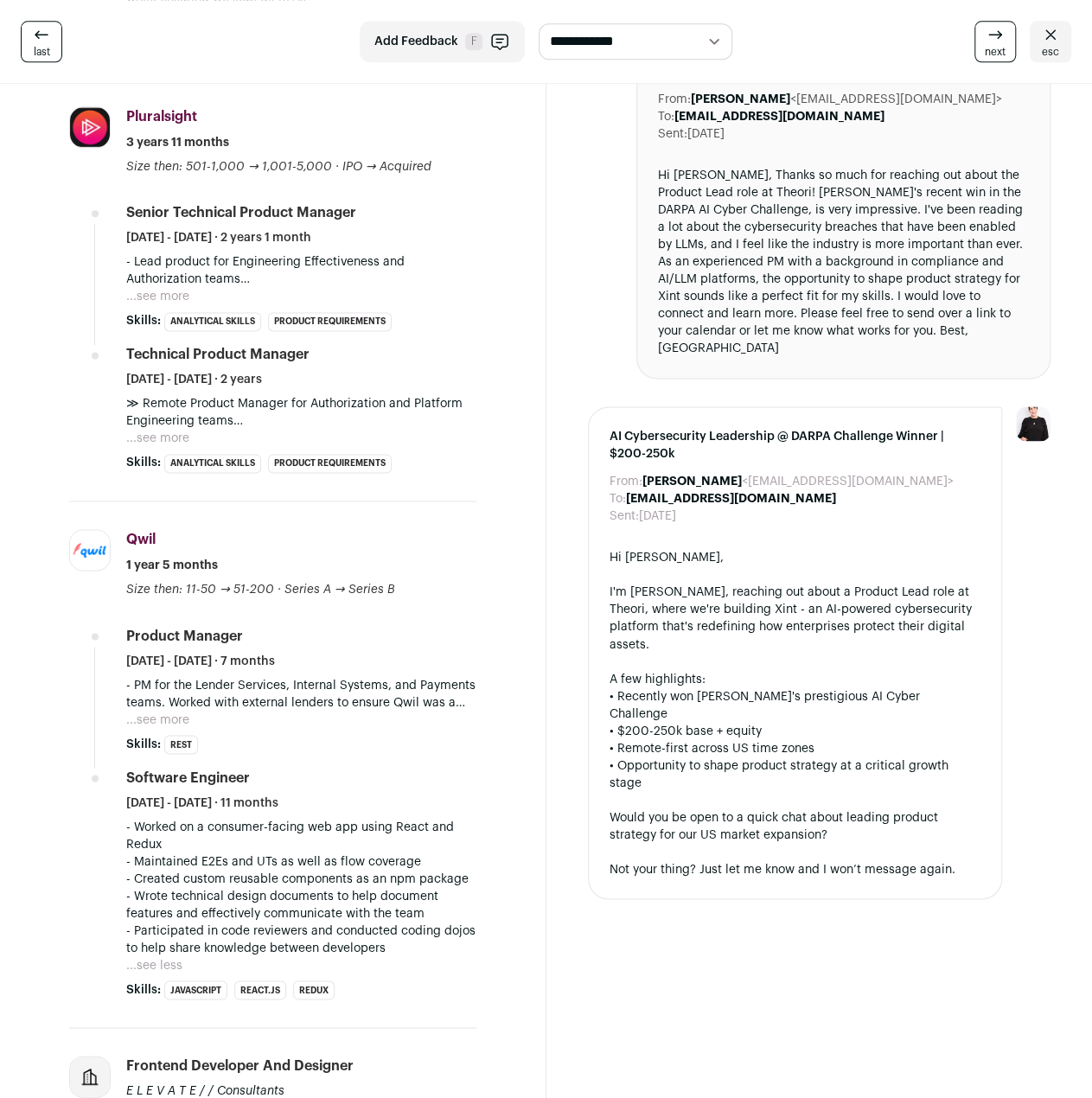
scroll to position [865, 0]
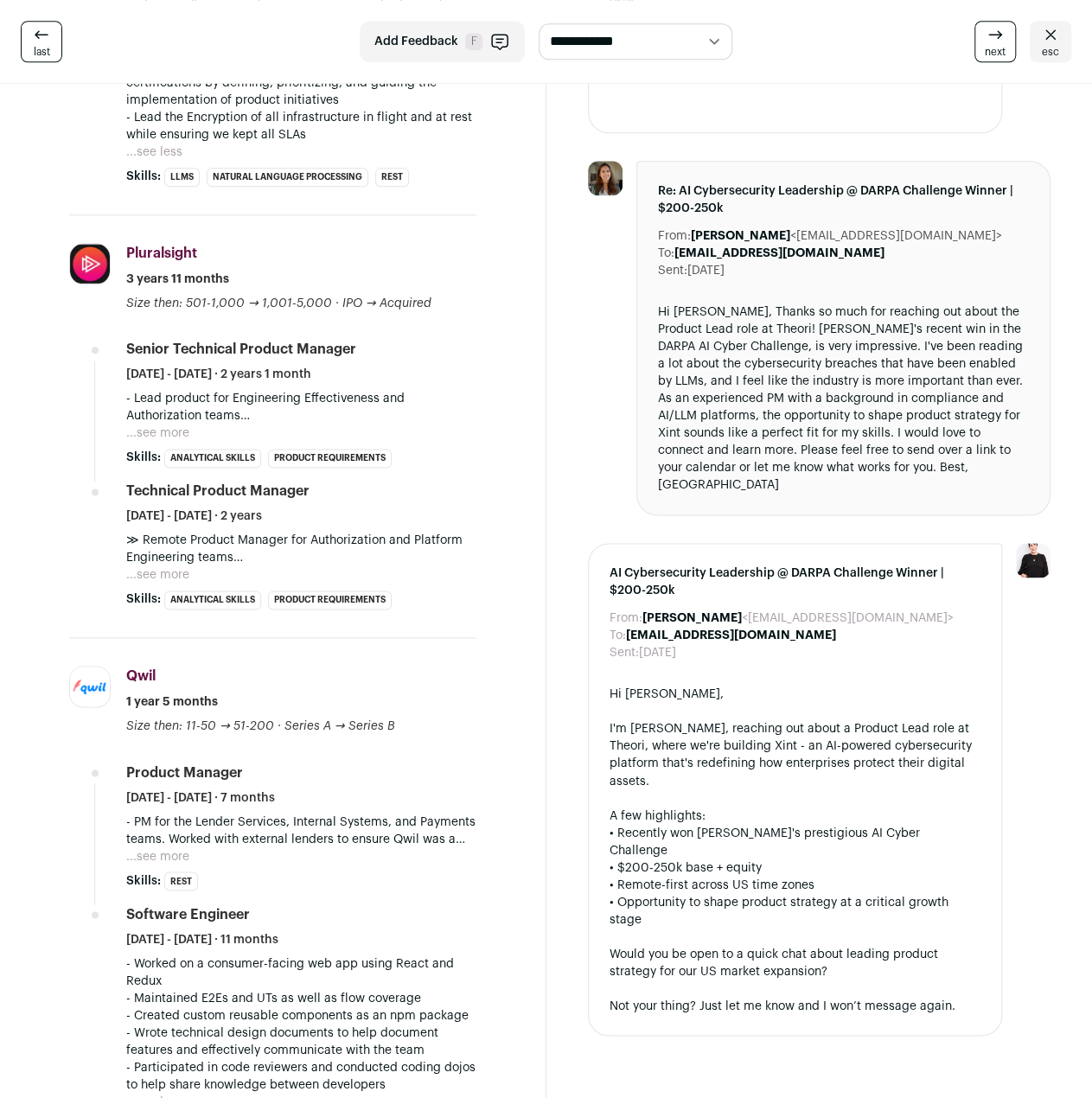
click at [157, 435] on button "...see more" at bounding box center [157, 433] width 64 height 17
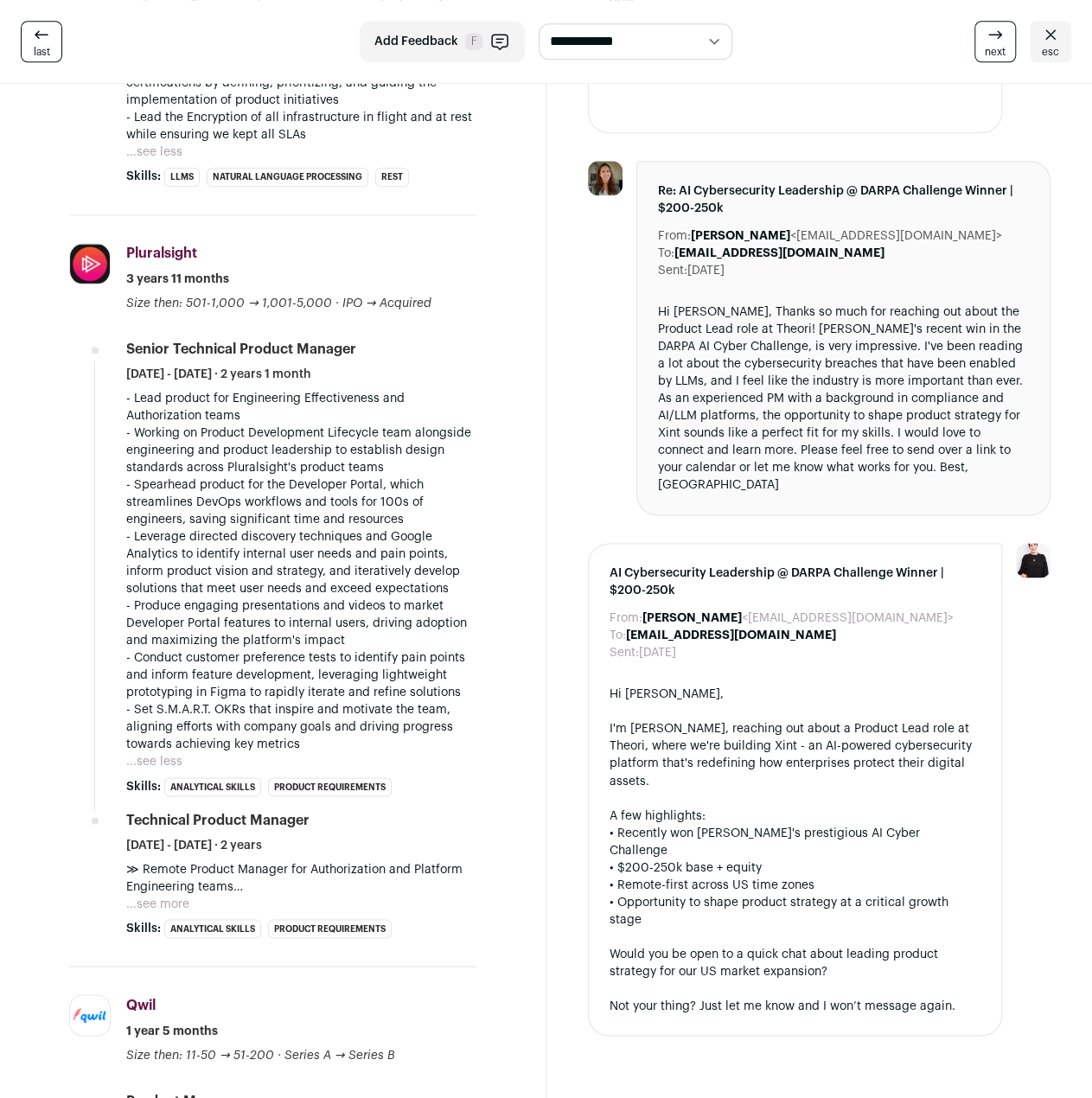
click at [159, 895] on button "...see more" at bounding box center [157, 903] width 64 height 17
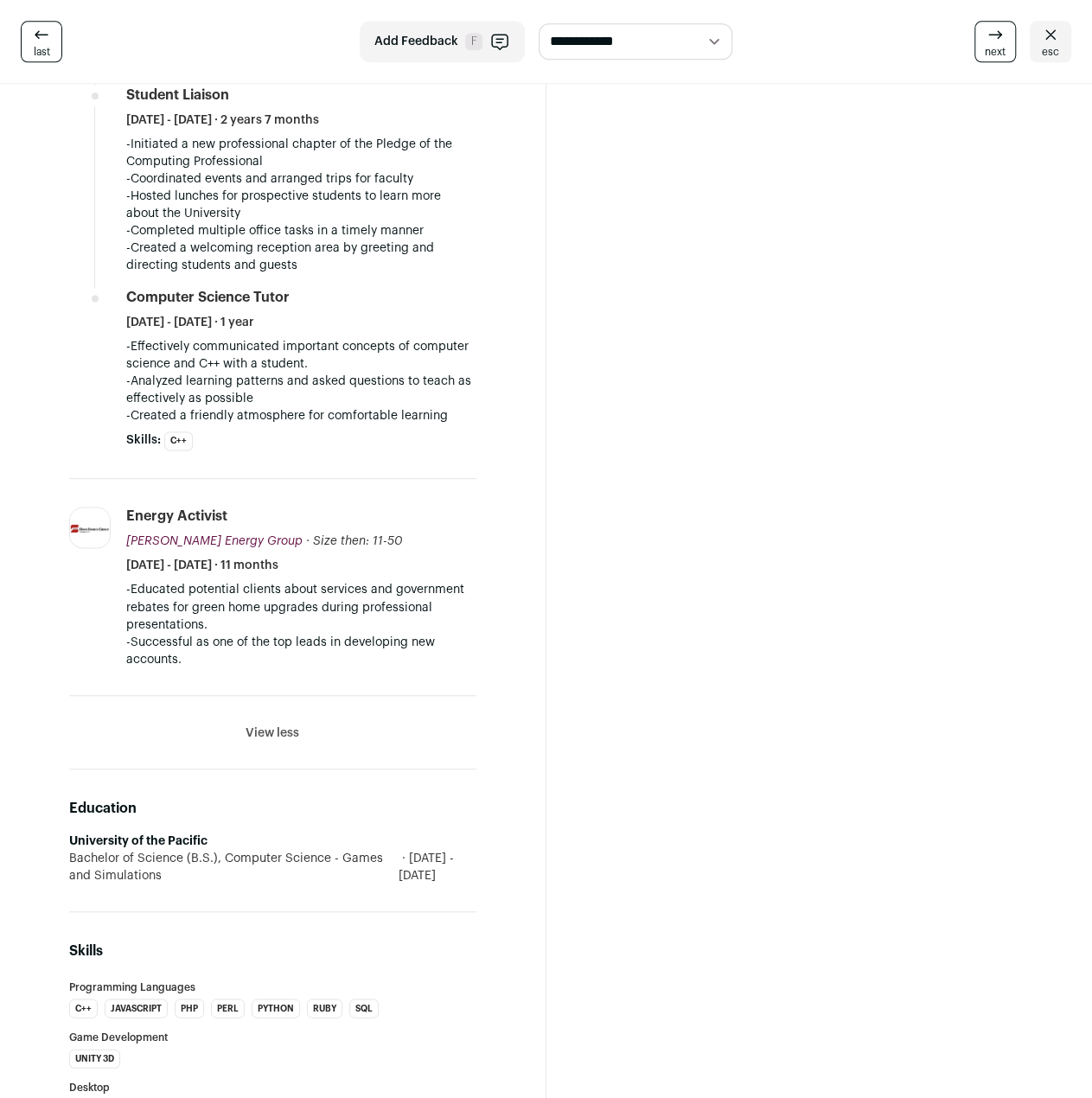
scroll to position [4322, 0]
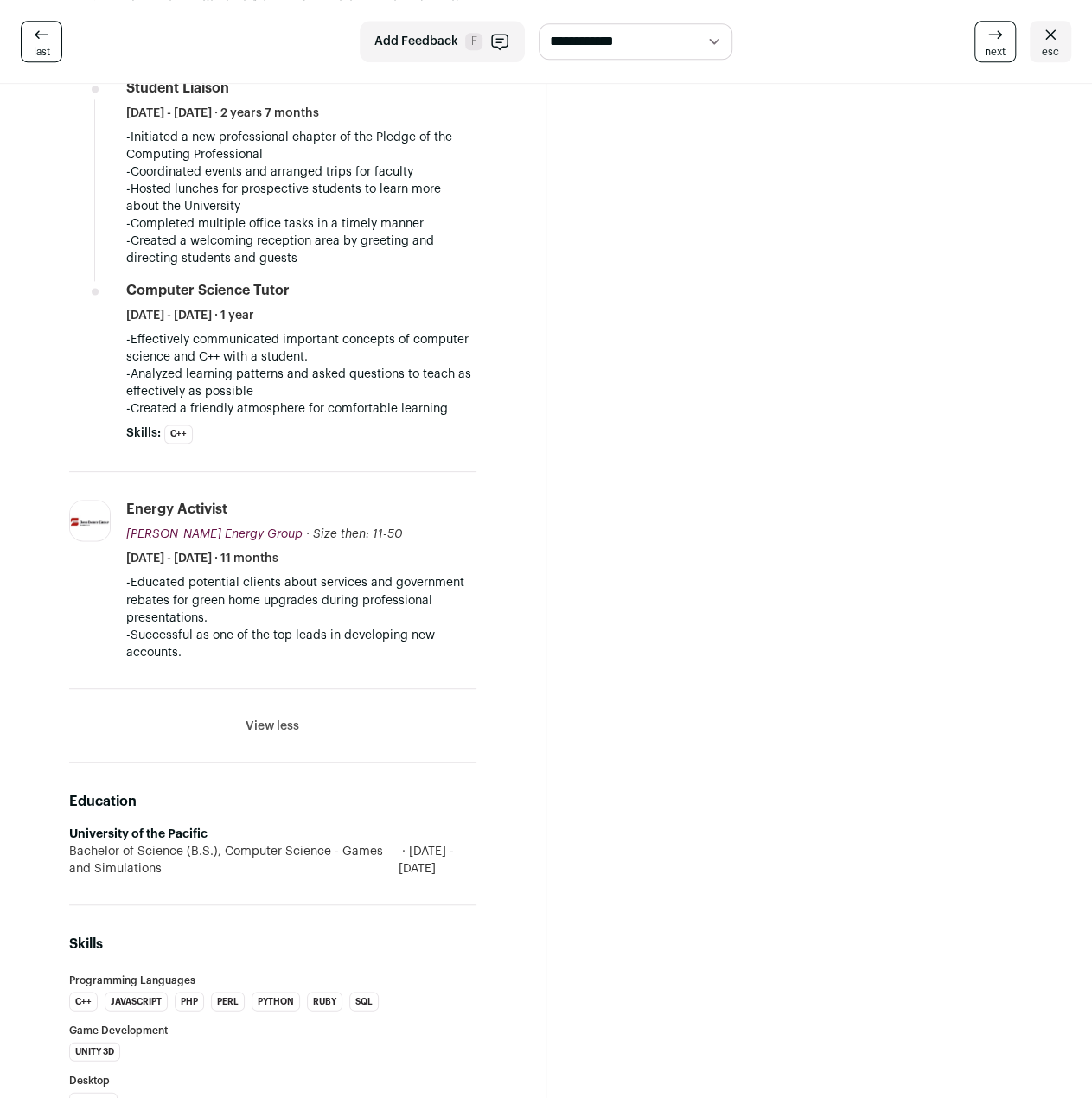
drag, startPoint x: 662, startPoint y: 533, endPoint x: 650, endPoint y: 525, distance: 14.4
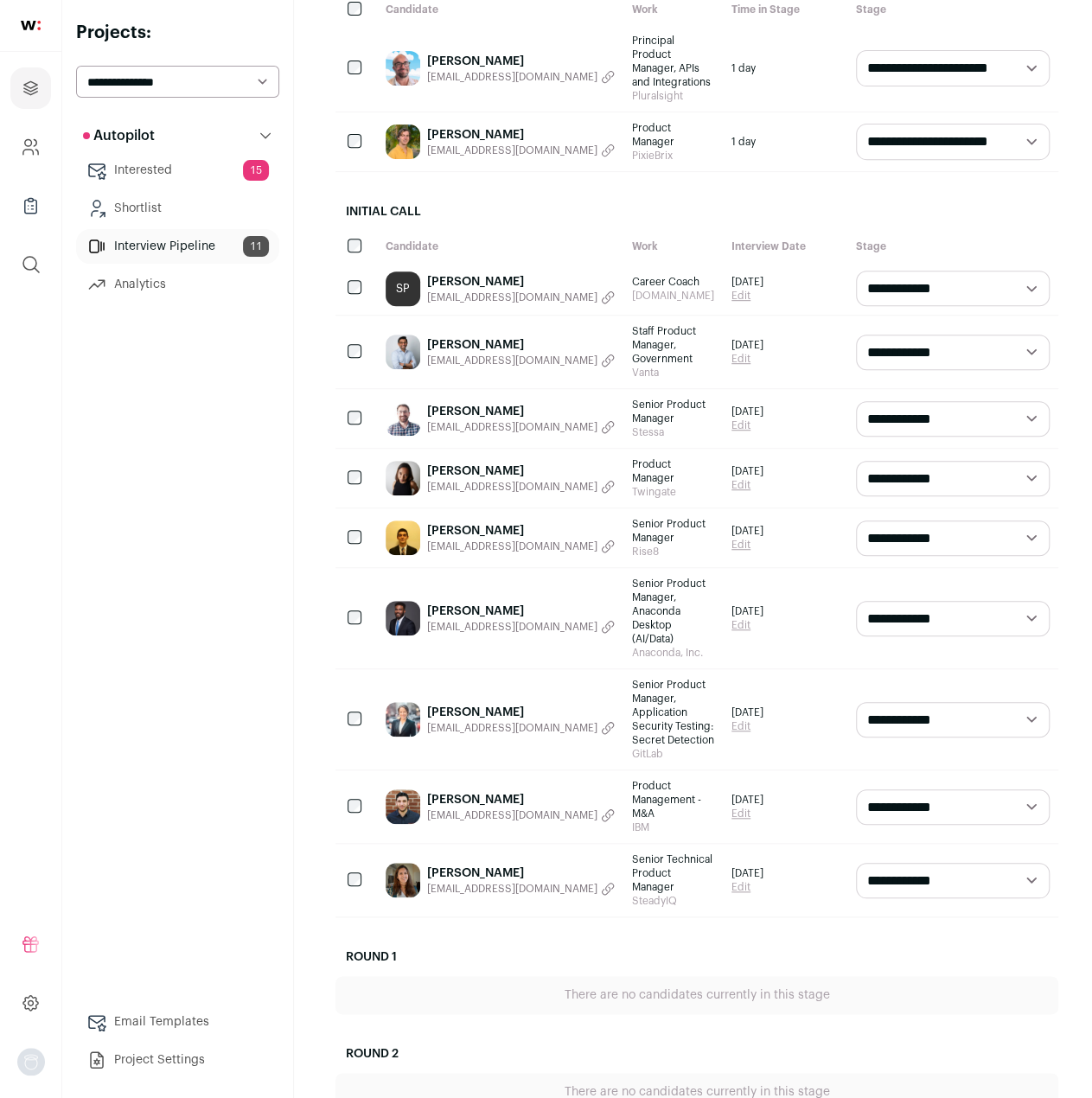
scroll to position [173, 0]
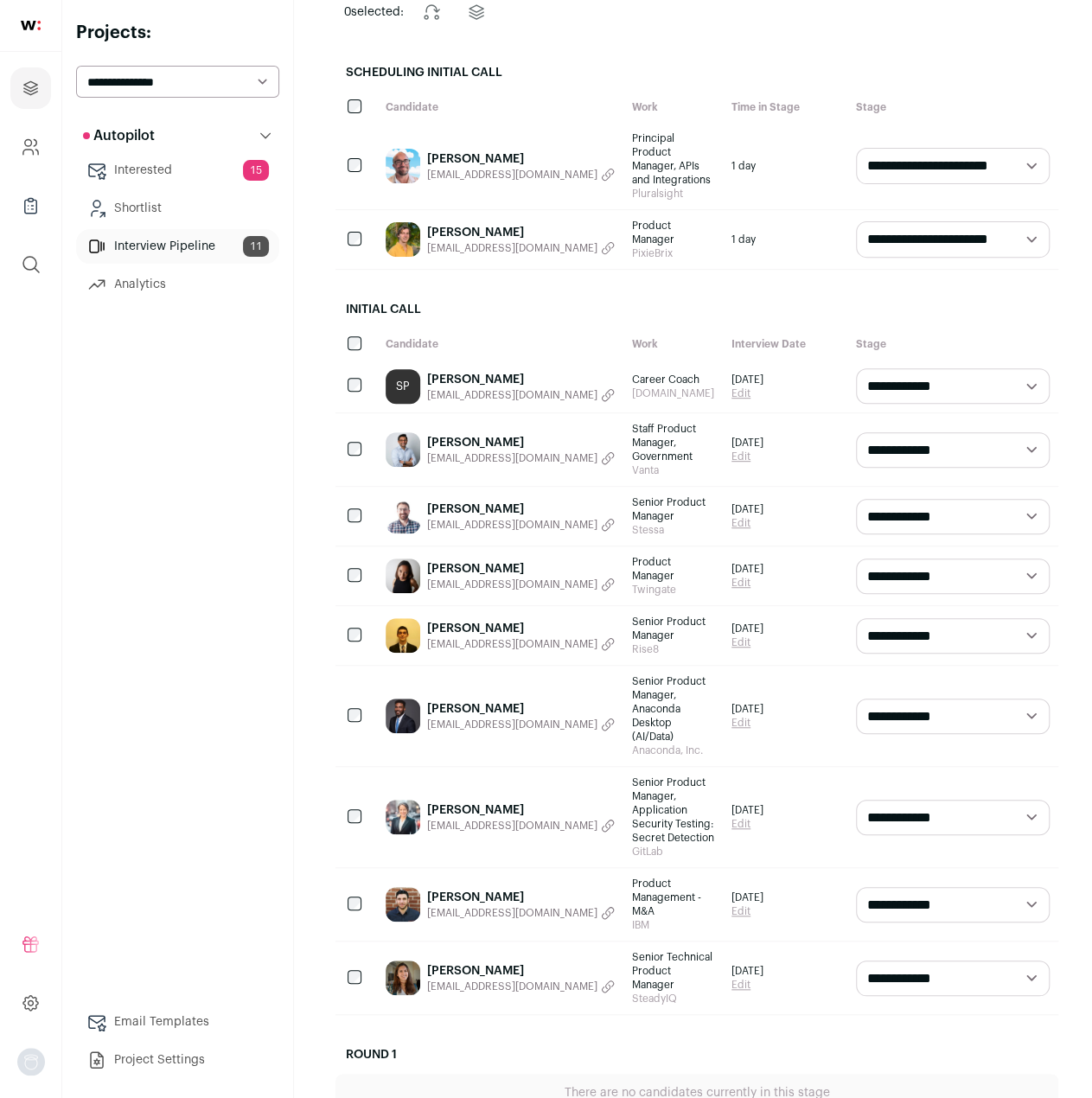
click at [504, 500] on link "[PERSON_NAME]" at bounding box center [521, 509] width 188 height 17
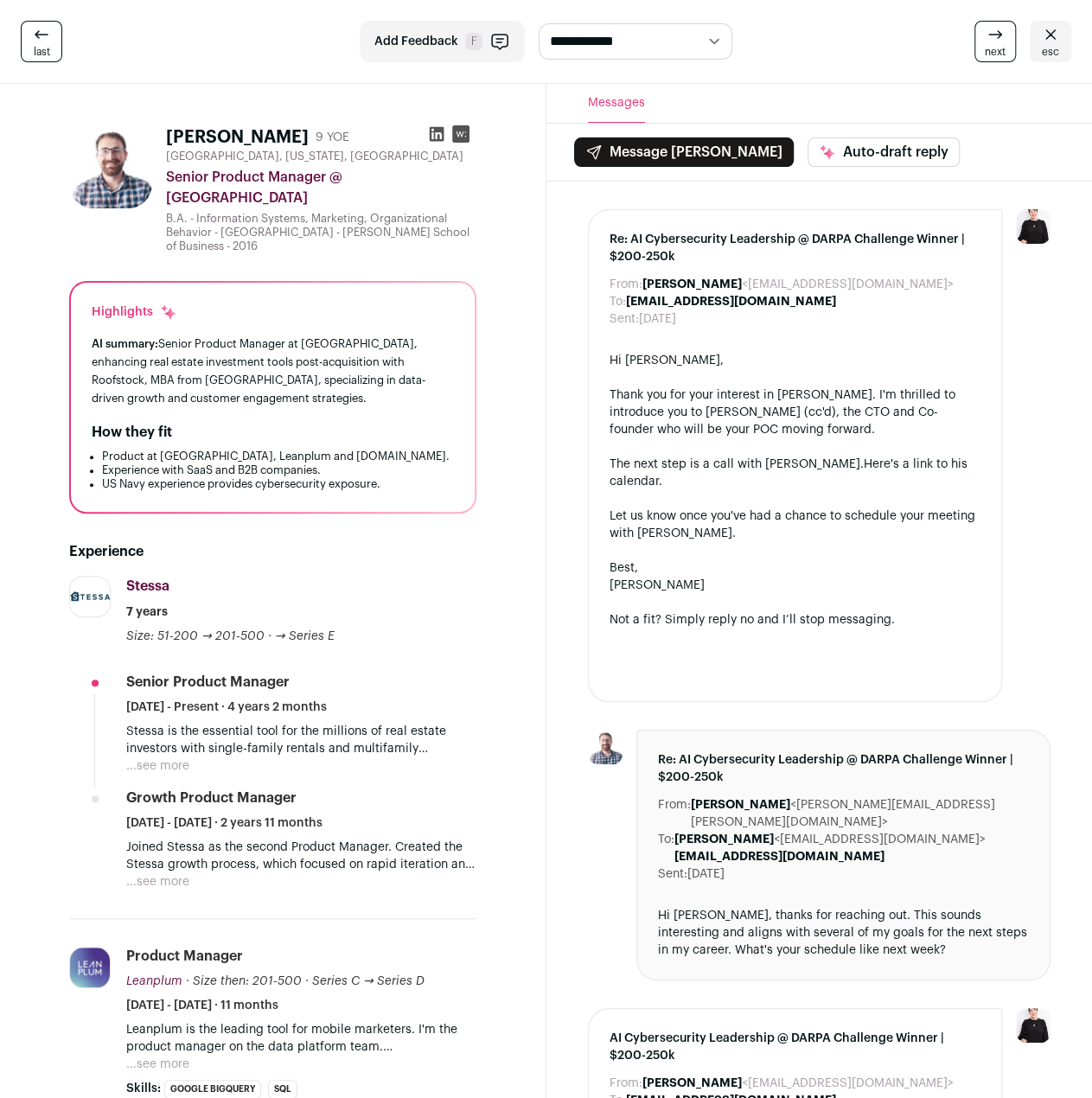
click at [315, 513] on div "Experience Stessa [DOMAIN_NAME] Add to company list Public / Private Private Va…" at bounding box center [272, 957] width 407 height 887
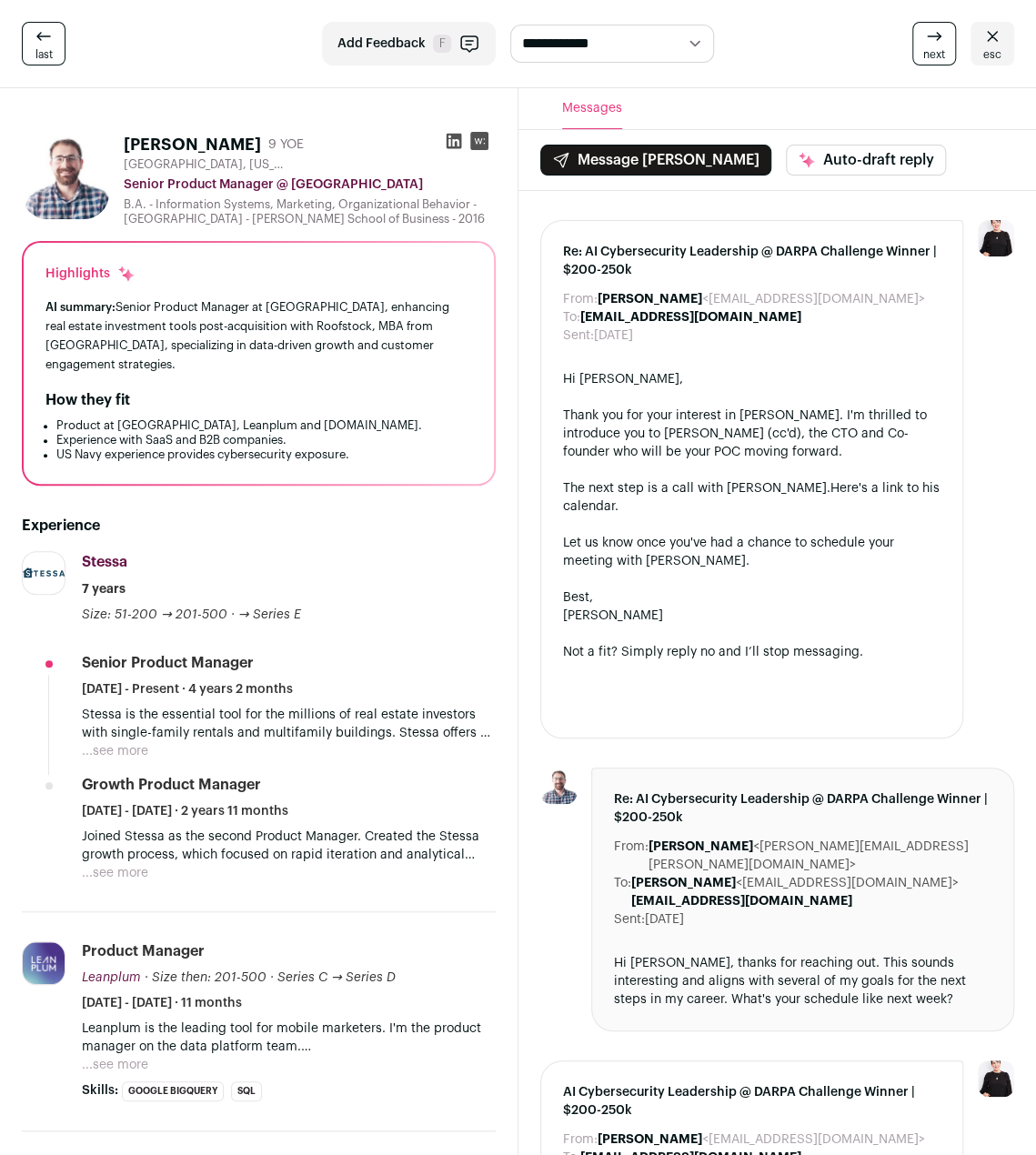
click at [133, 874] on button "...see more" at bounding box center [114, 873] width 67 height 18
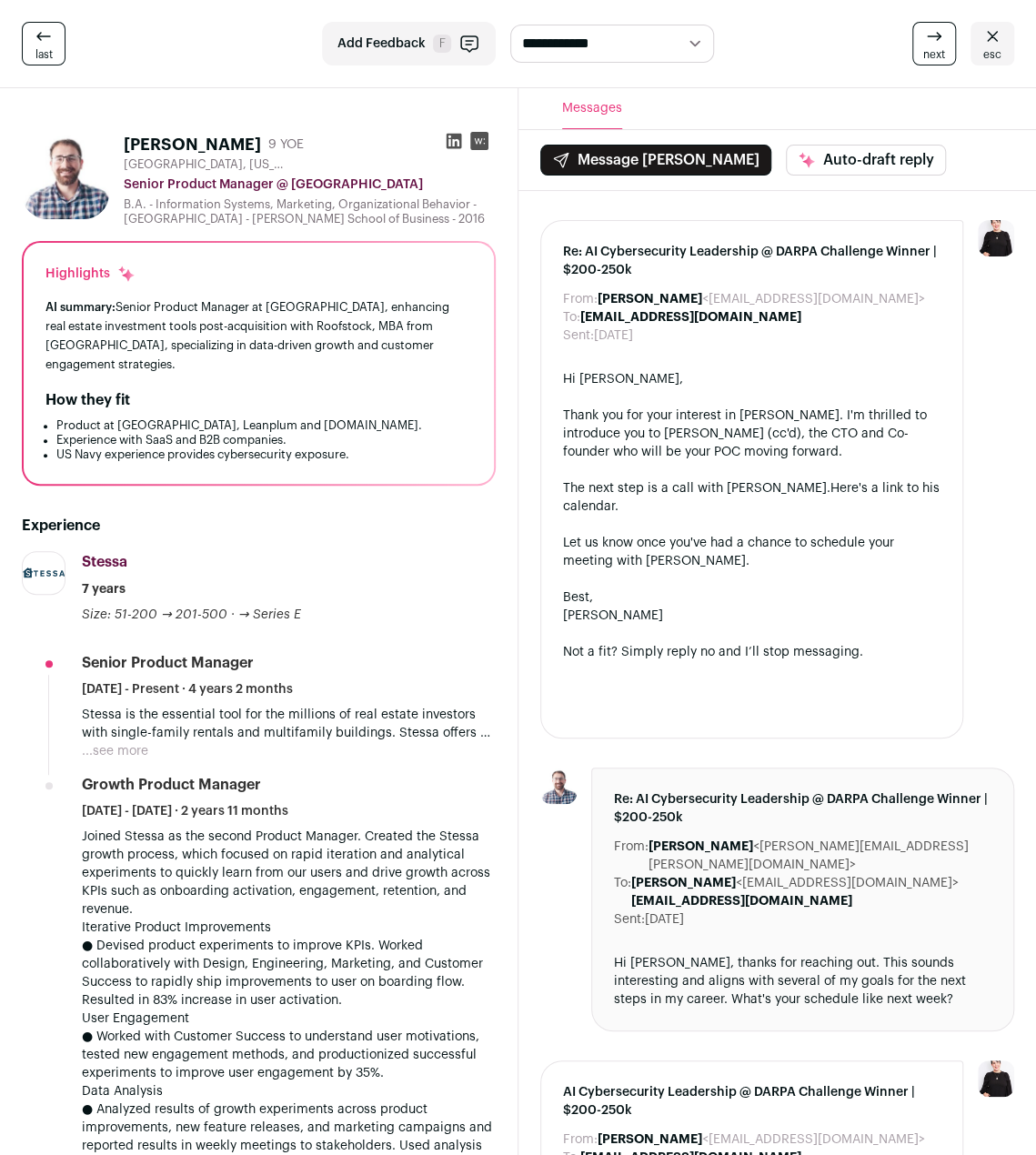
click at [140, 756] on button "...see more" at bounding box center [114, 751] width 67 height 18
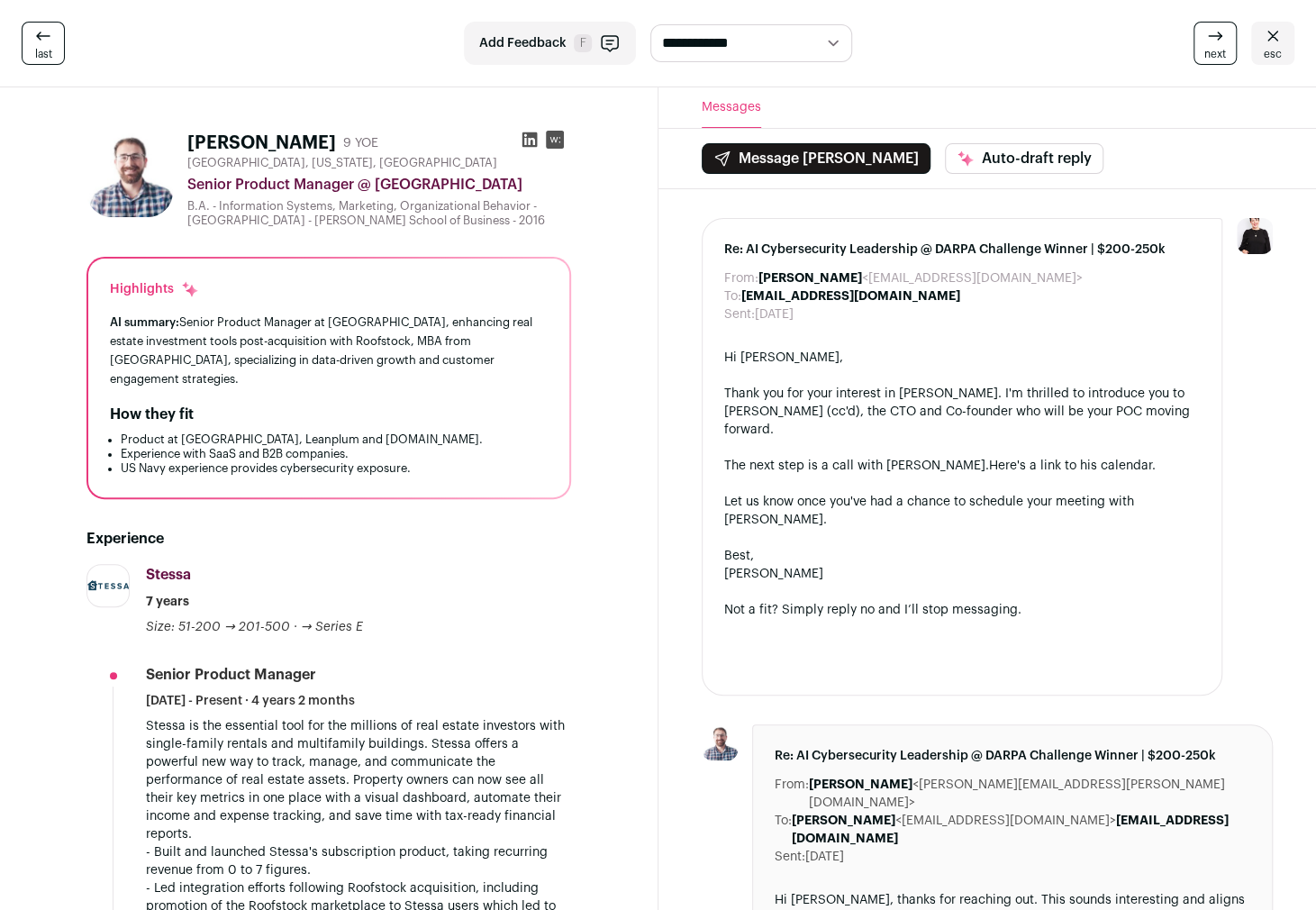
click at [473, 602] on div "Stessa Stessa [DOMAIN_NAME] Add to company list Public / Private Private Valuat…" at bounding box center [358, 599] width 425 height 72
click at [933, 69] on div "**********" at bounding box center [658, 44] width 1316 height 87
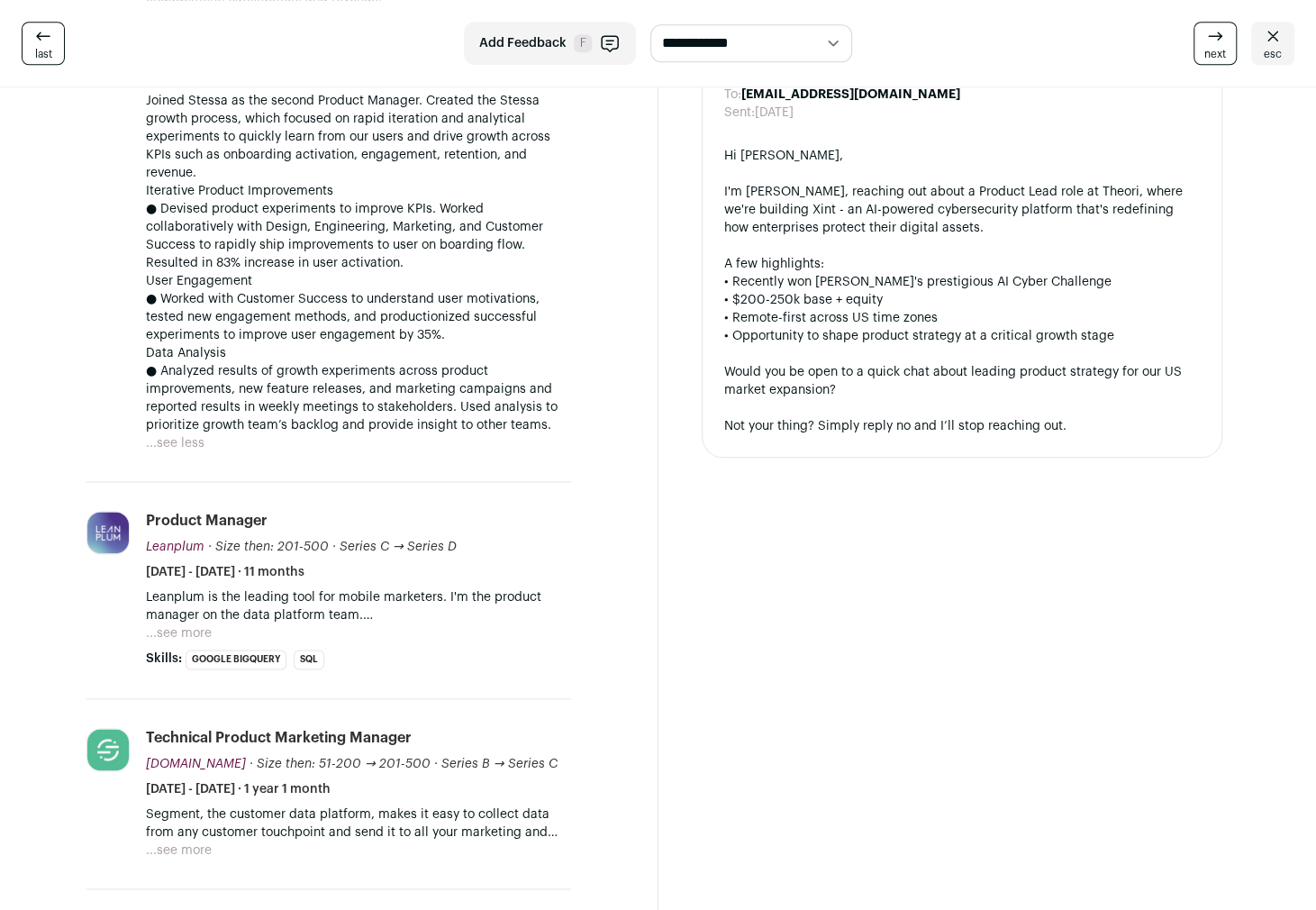
scroll to position [991, 0]
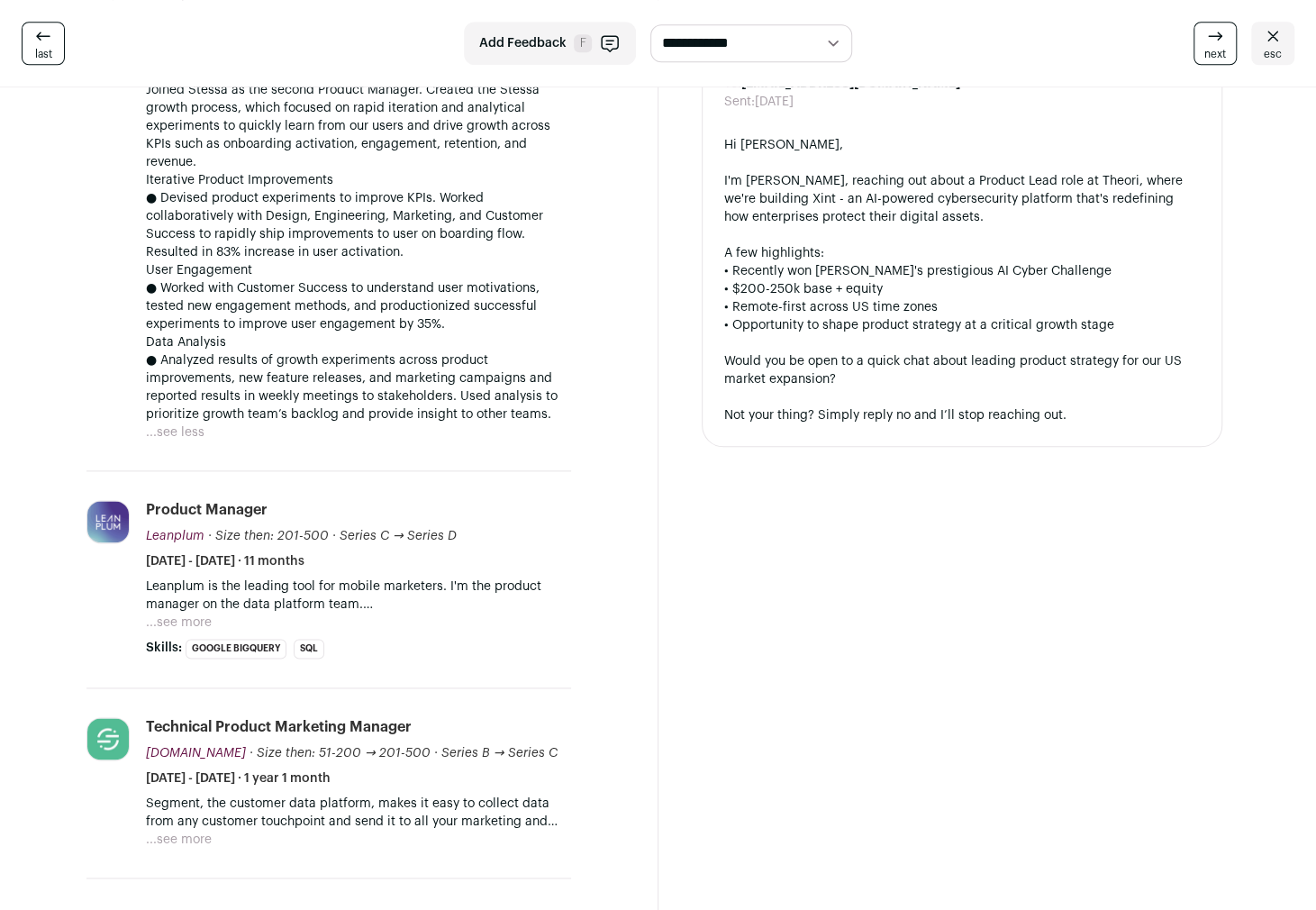
click at [1109, 680] on div "Messages Message Theo Auto-draft reply From: [PERSON_NAME] <[EMAIL_ADDRESS][DOM…" at bounding box center [987, 431] width 658 height 2671
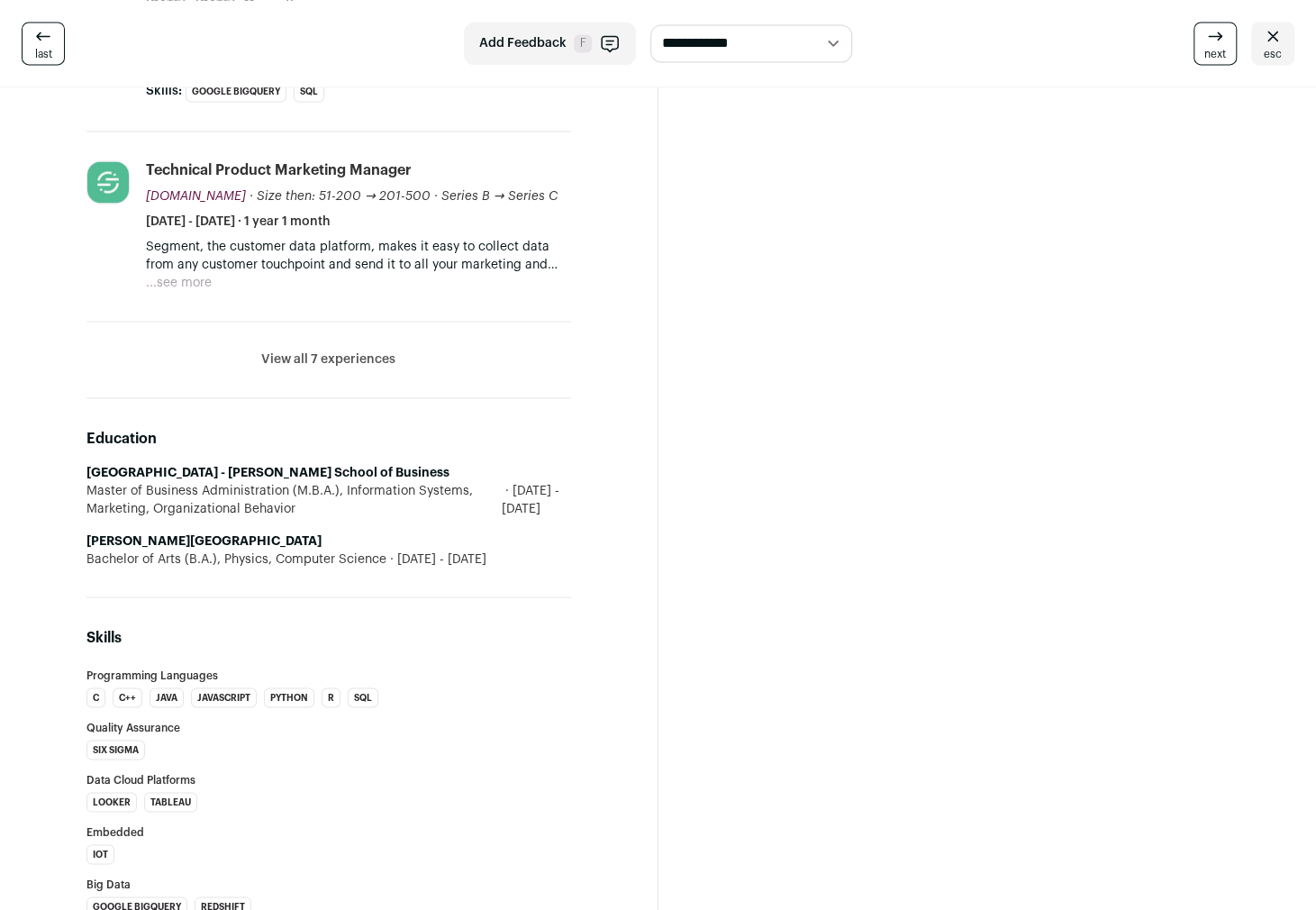
scroll to position [1531, 0]
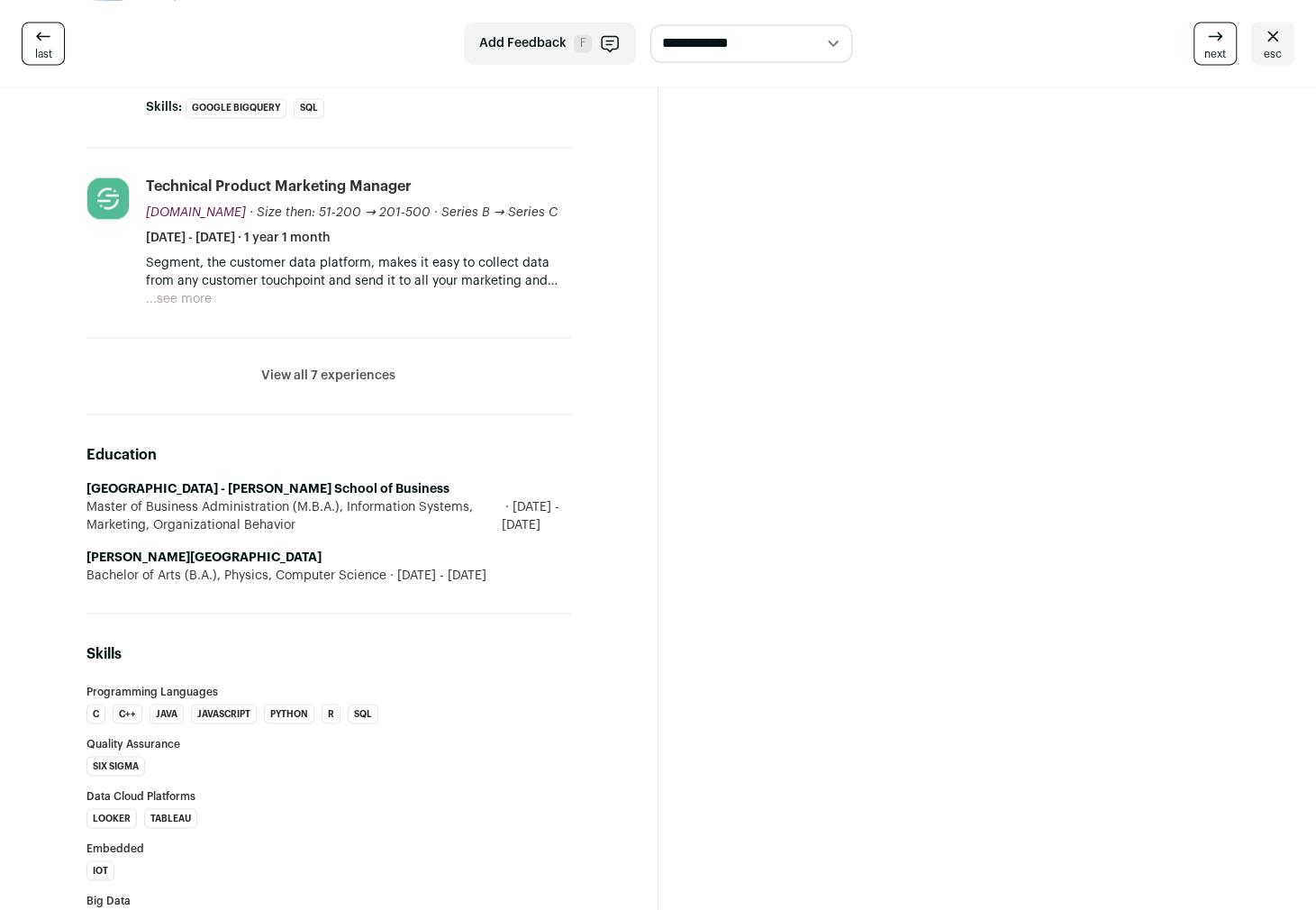
click at [351, 366] on button "View all 7 experiences" at bounding box center [328, 375] width 134 height 18
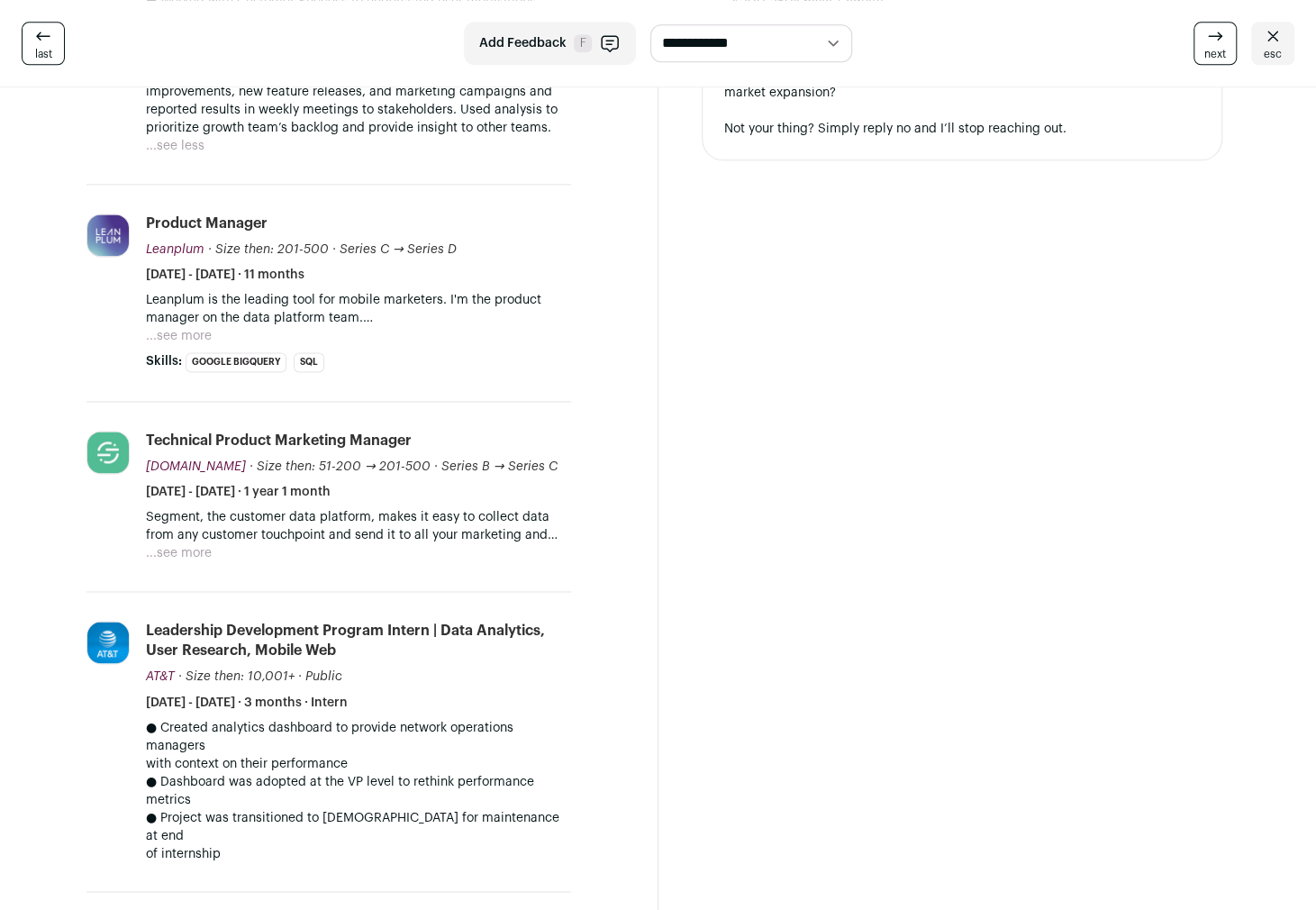
scroll to position [1261, 0]
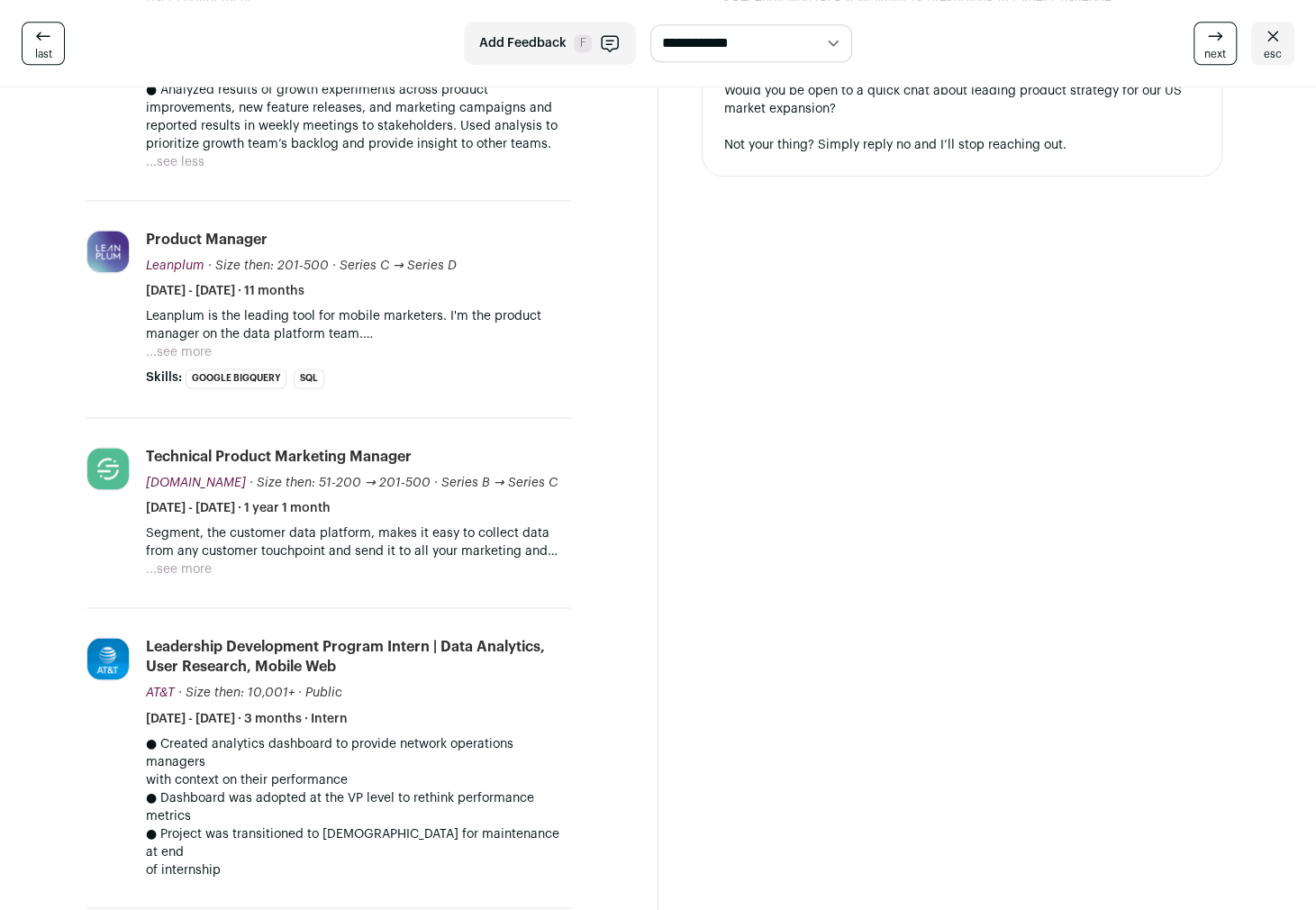
click at [895, 675] on div "Messages Message Theo Auto-draft reply From: [PERSON_NAME] <[EMAIL_ADDRESS][DOM…" at bounding box center [987, 683] width 658 height 3714
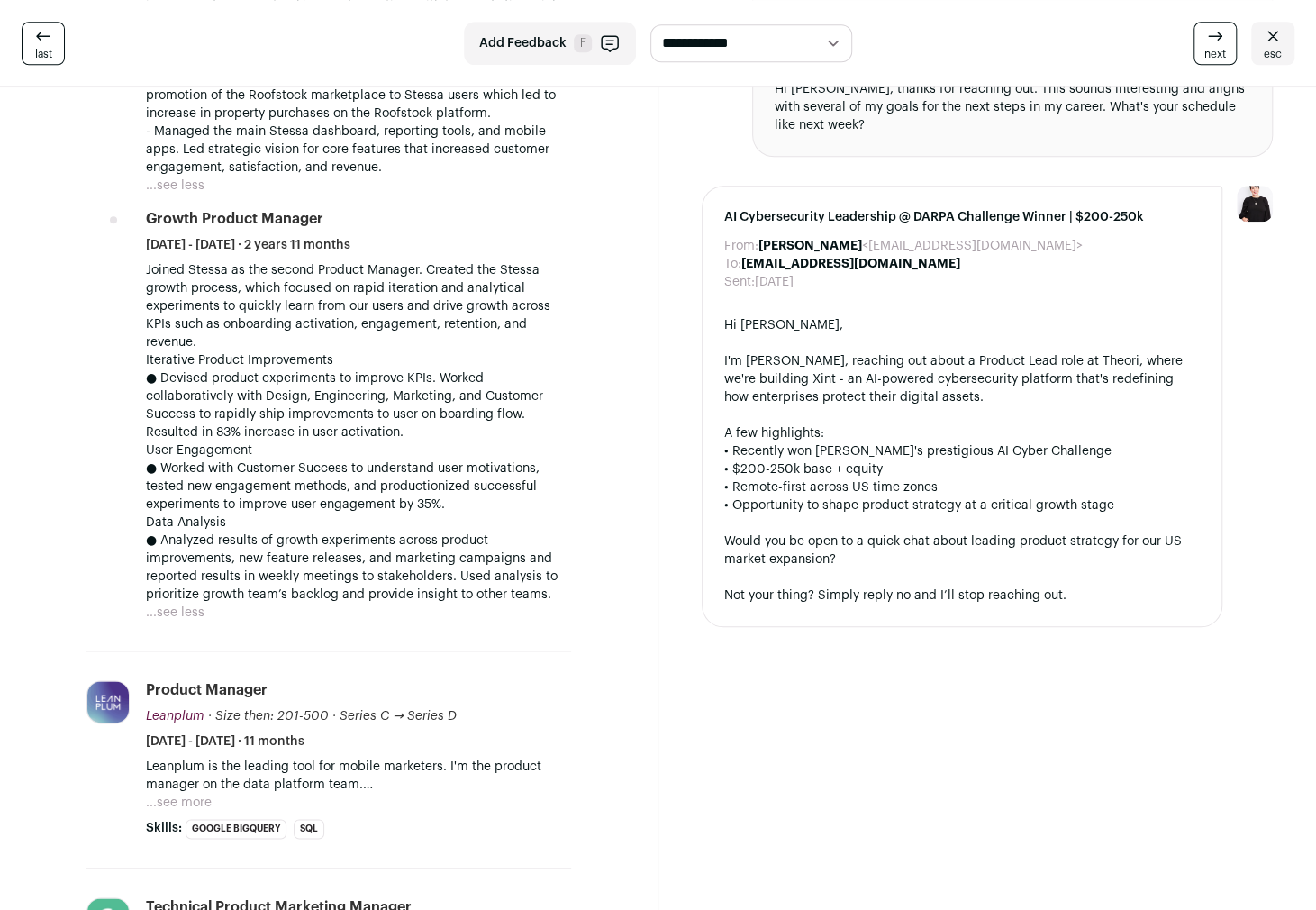
scroll to position [360, 0]
